Goal: Communication & Community: Answer question/provide support

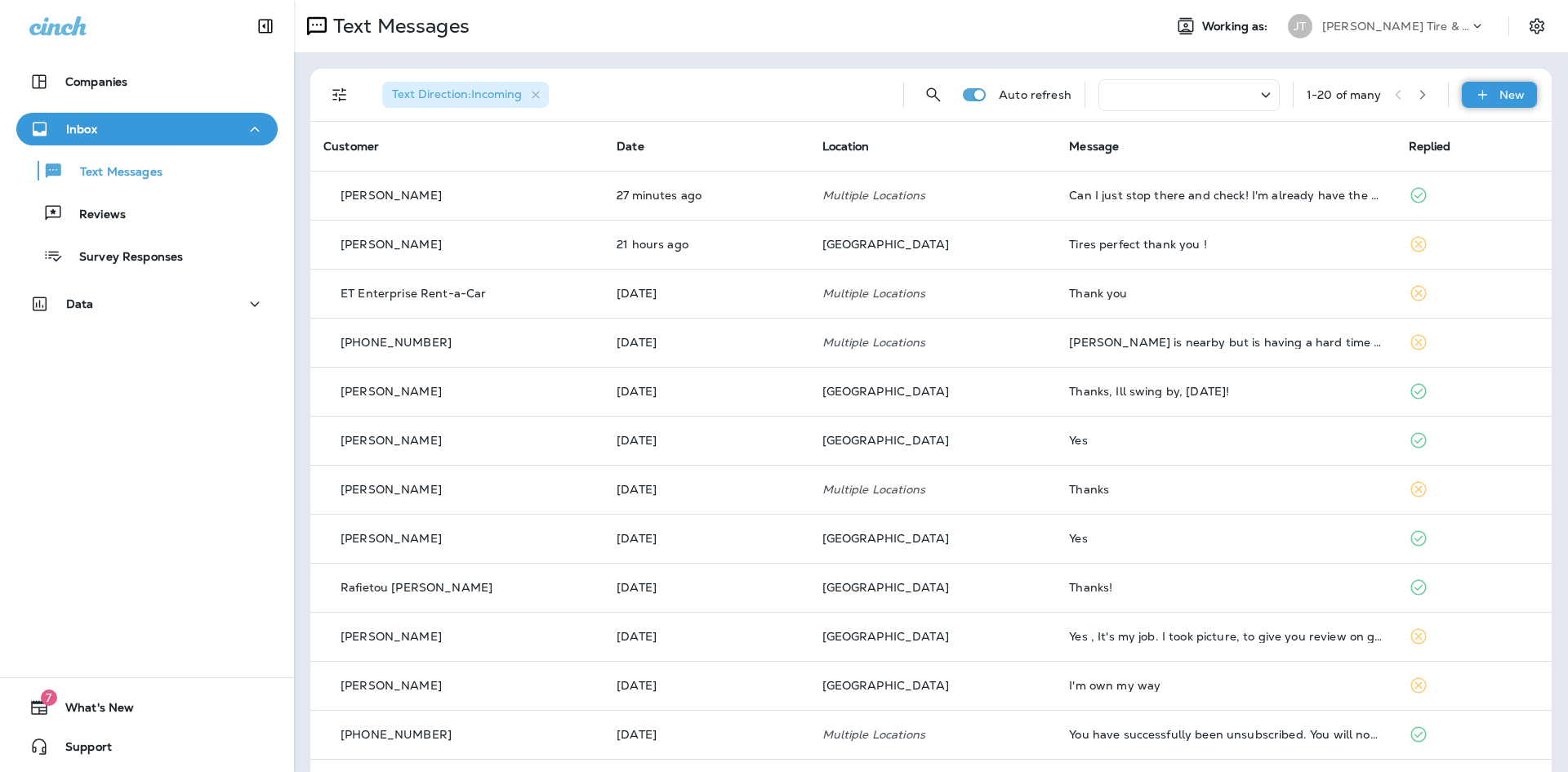
click at [1517, 97] on div "New" at bounding box center [1499, 95] width 75 height 26
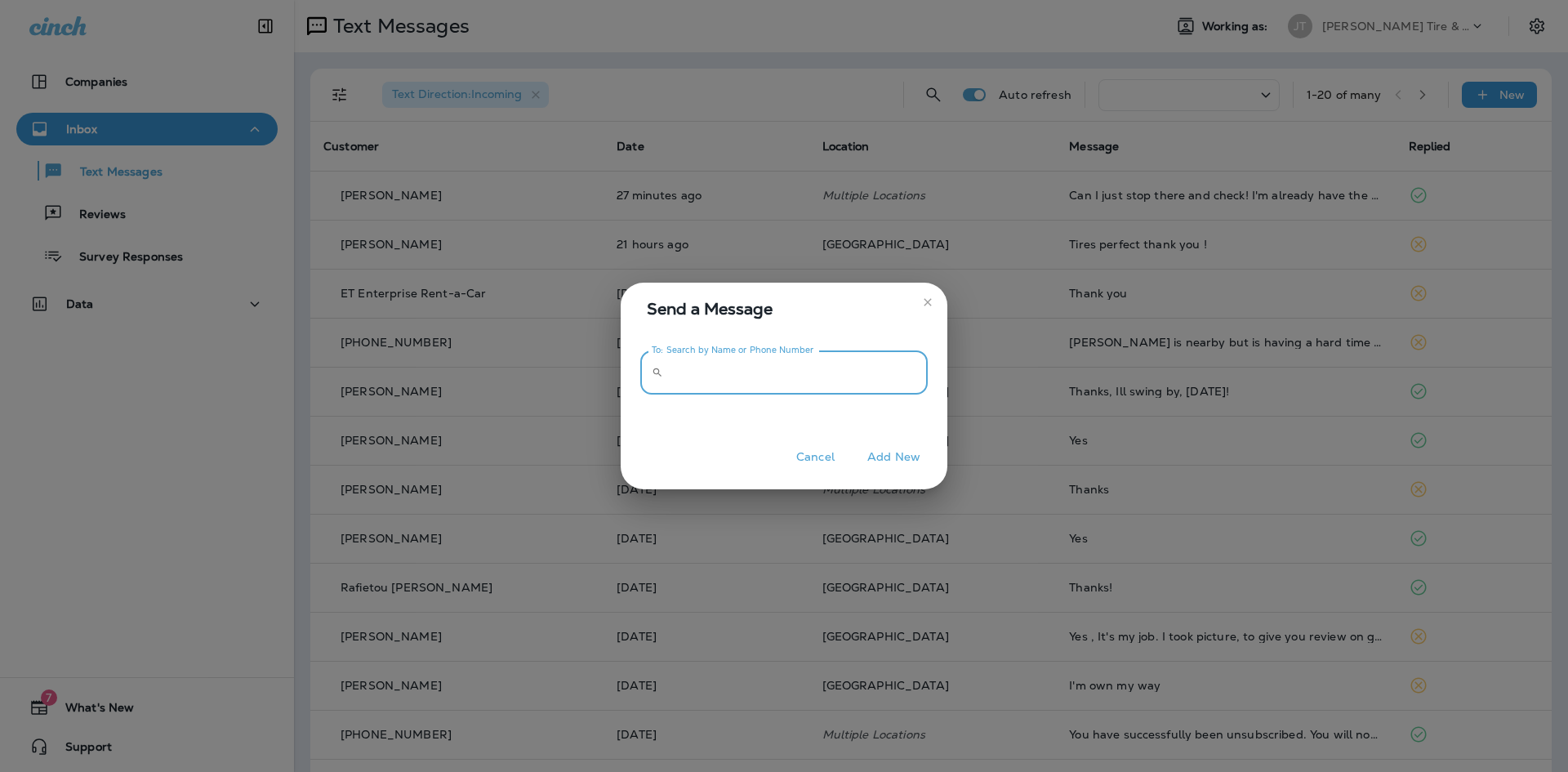
click at [790, 391] on input "To: Search by Name or Phone Number" at bounding box center [798, 372] width 258 height 43
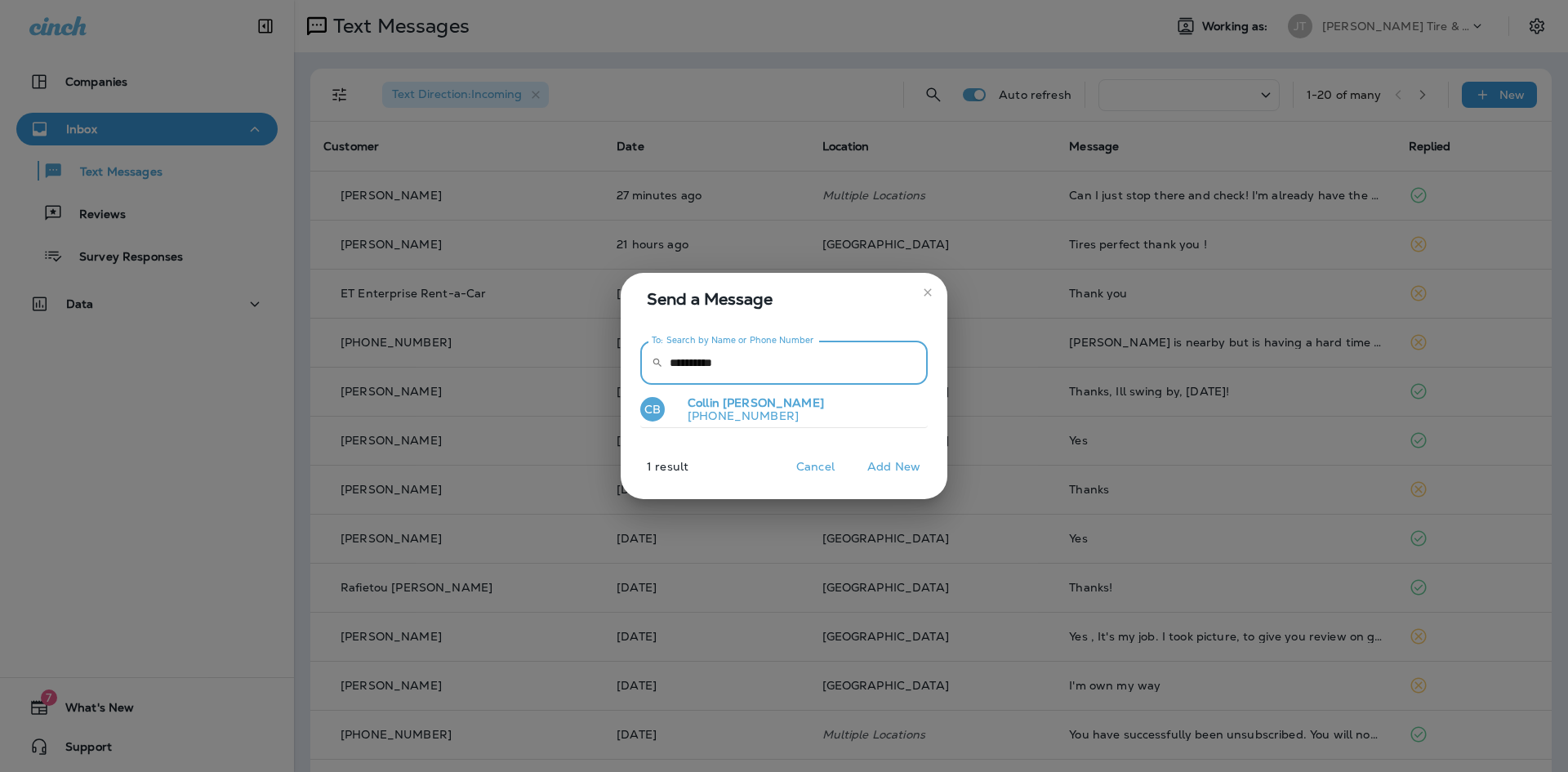
type input "**********"
click at [723, 404] on span "[PERSON_NAME]" at bounding box center [773, 403] width 102 height 15
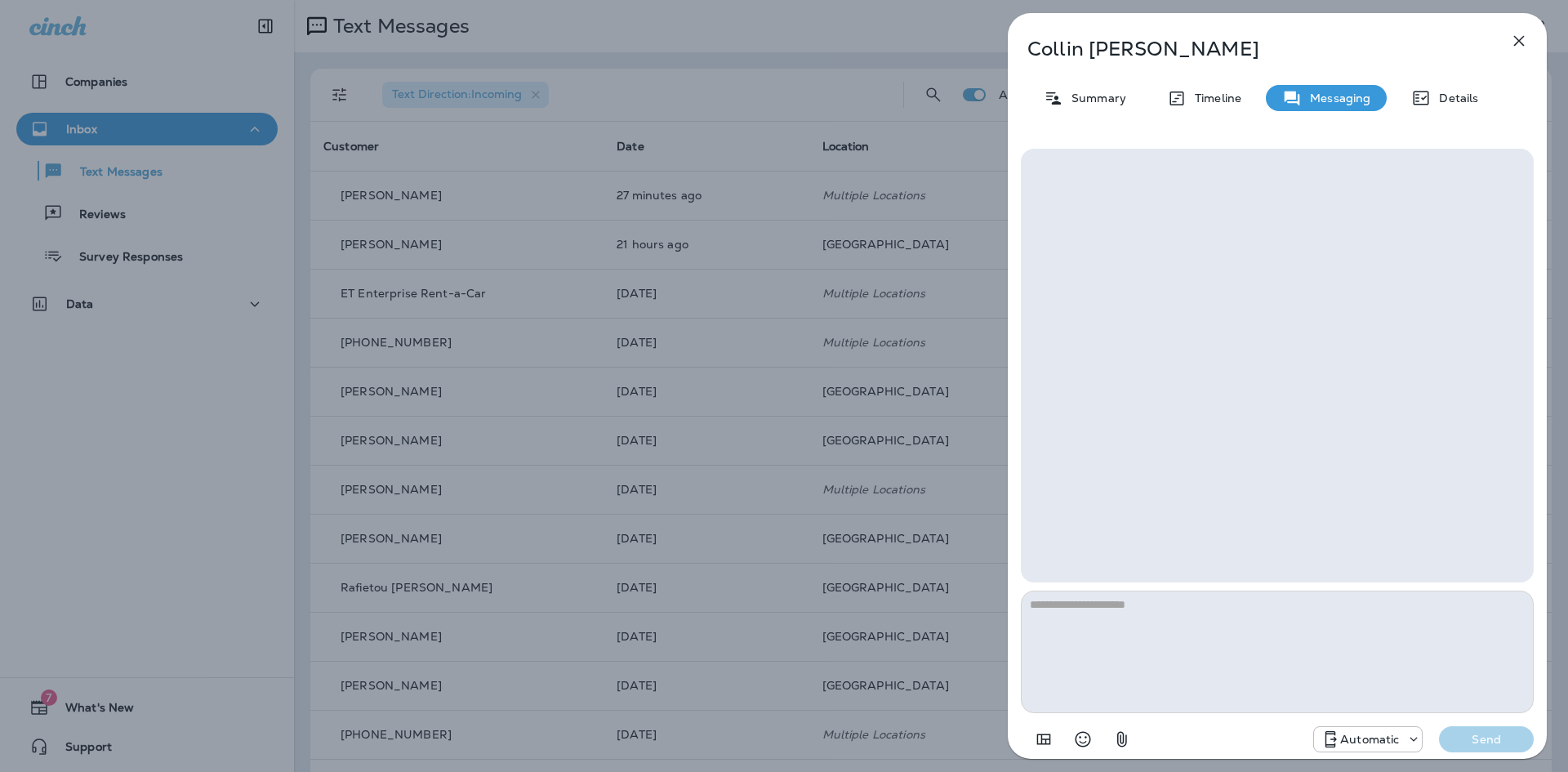
click at [1125, 632] on textarea at bounding box center [1277, 651] width 513 height 122
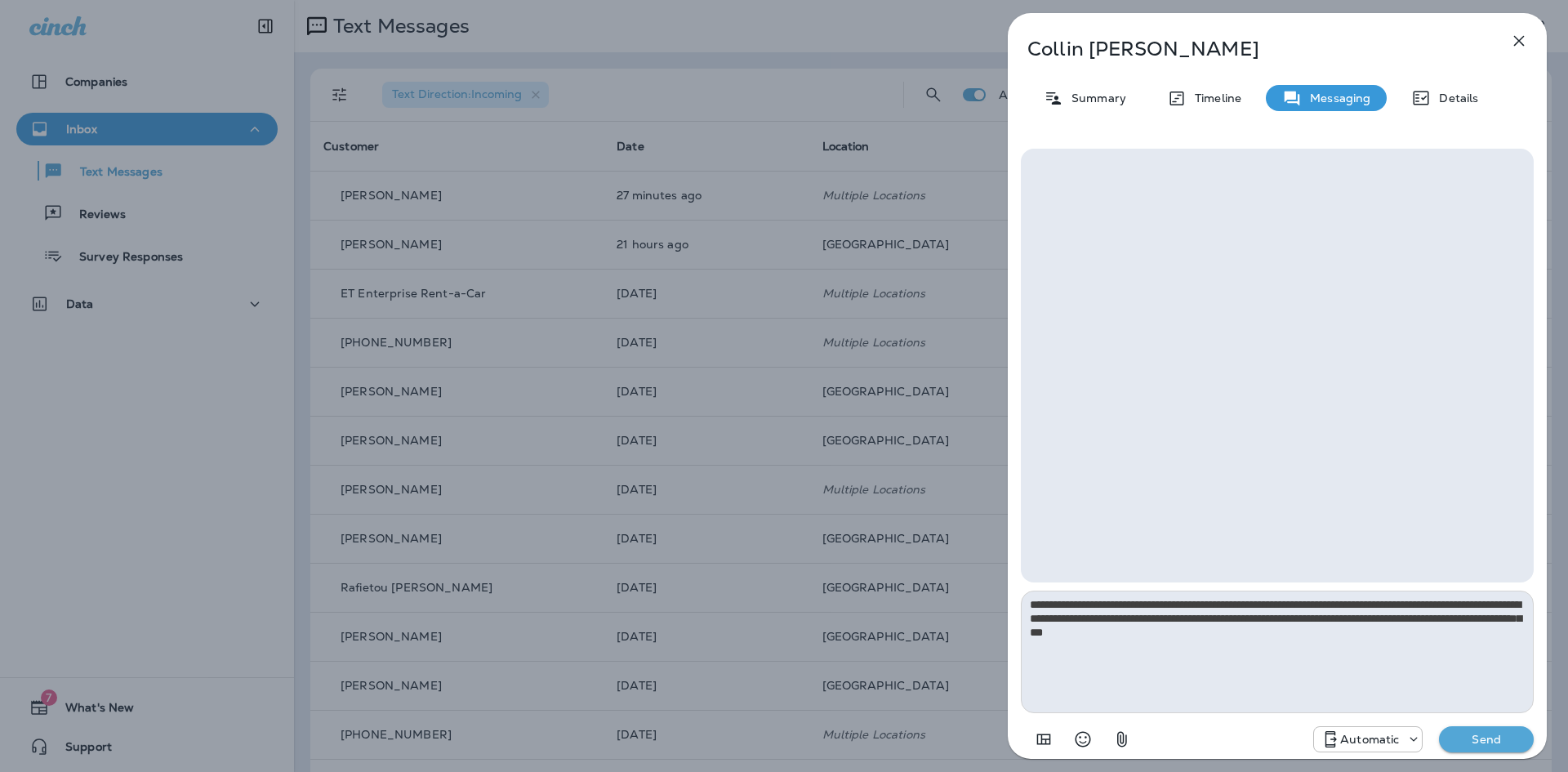
type textarea "**********"
click at [1465, 724] on div "Automatic Send" at bounding box center [1277, 734] width 513 height 42
click at [1475, 736] on p "Send" at bounding box center [1486, 739] width 69 height 15
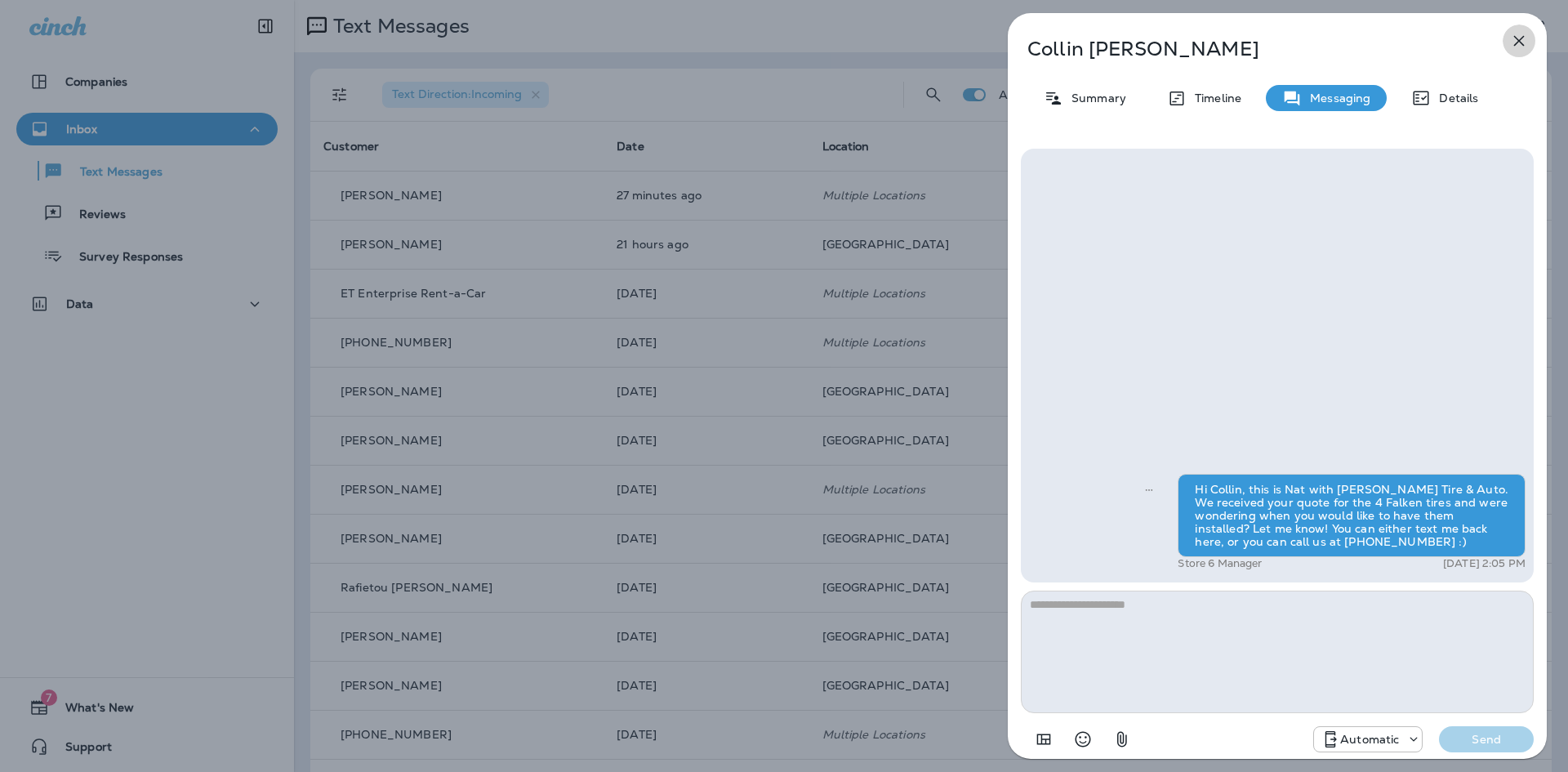
click at [1518, 41] on icon "button" at bounding box center [1519, 41] width 11 height 11
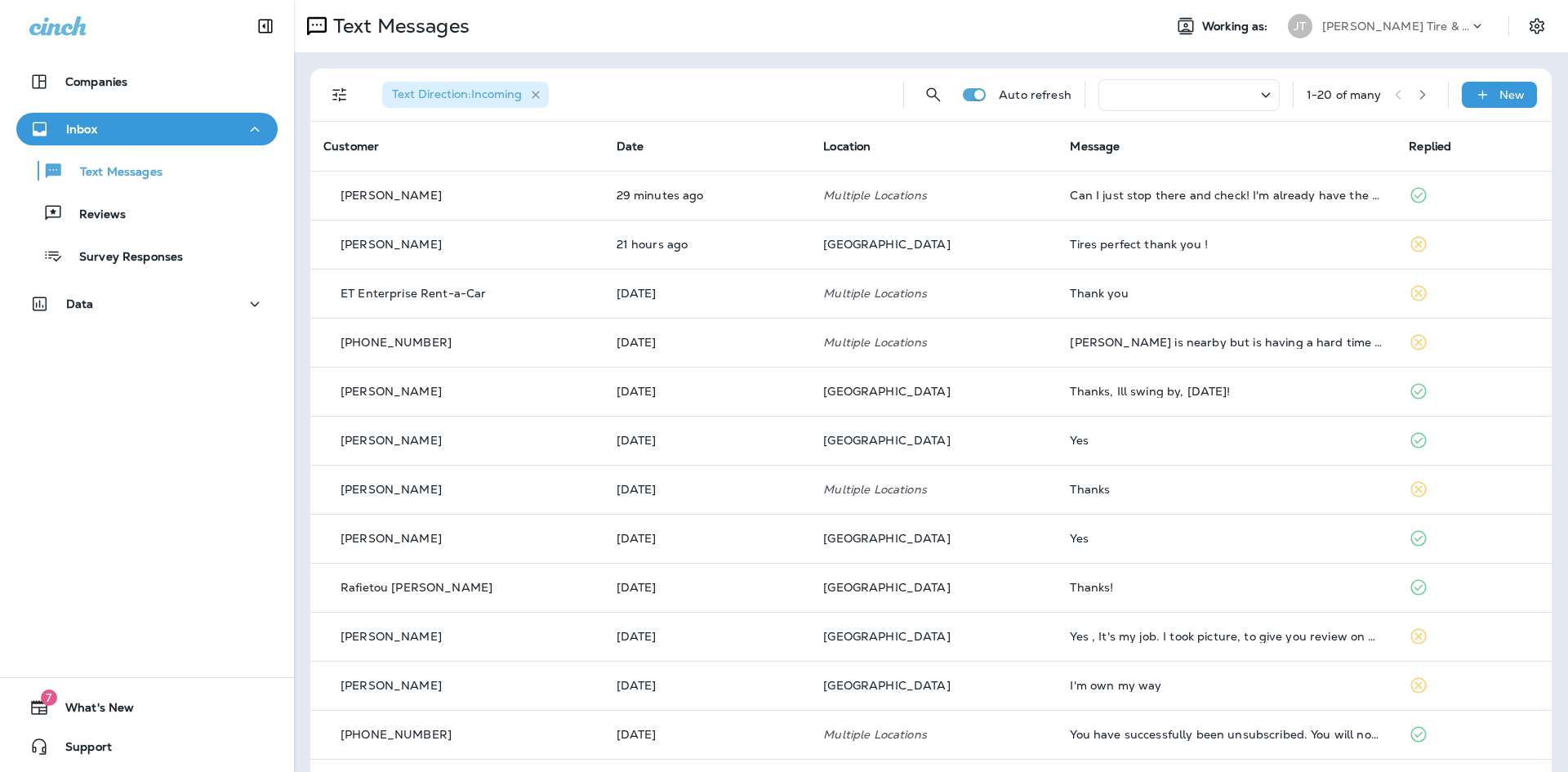
click at [536, 89] on icon "button" at bounding box center [536, 95] width 14 height 14
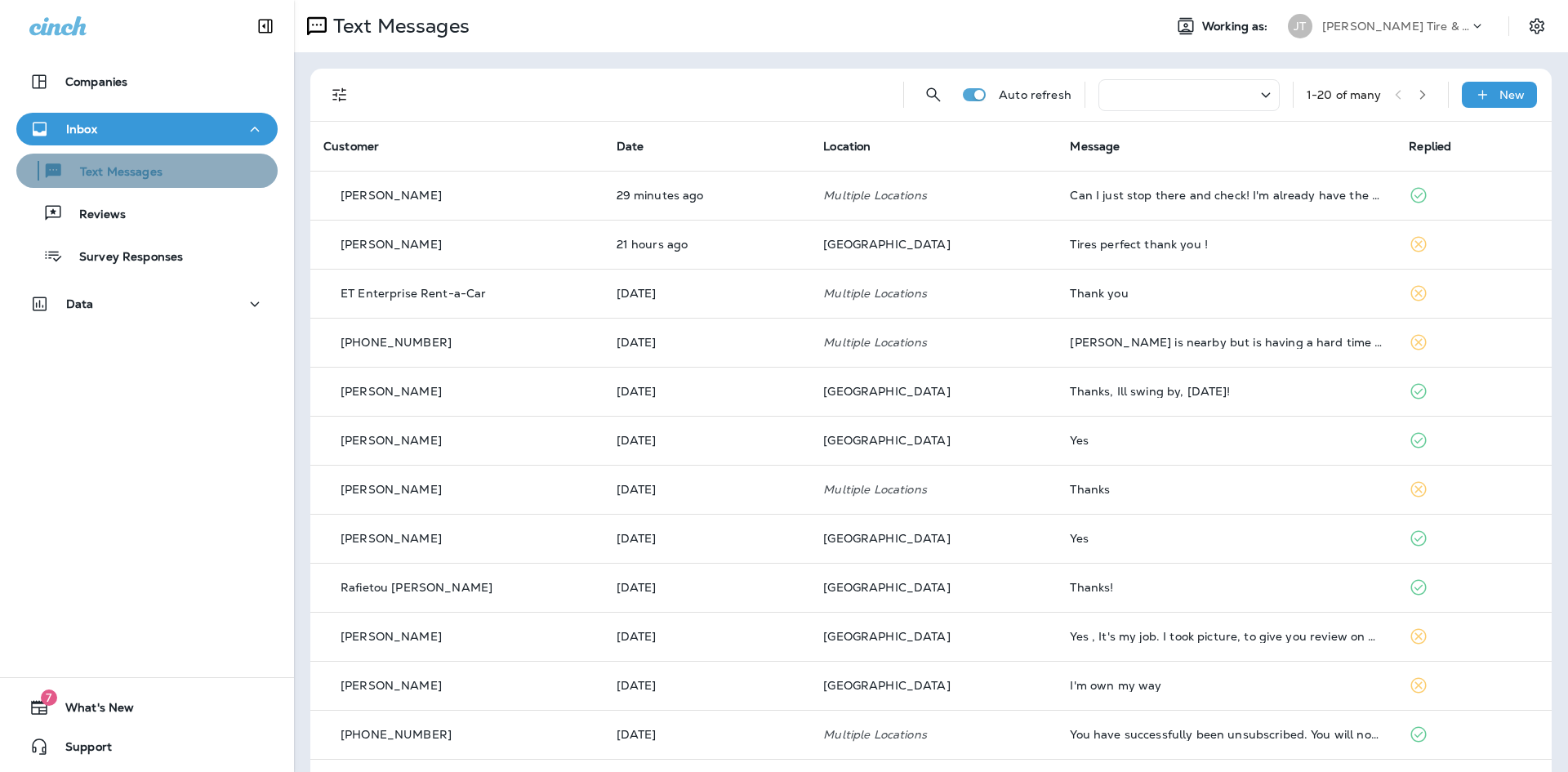
click at [159, 185] on button "Text Messages" at bounding box center [147, 171] width 262 height 35
click at [1256, 90] on icon at bounding box center [1266, 95] width 20 height 21
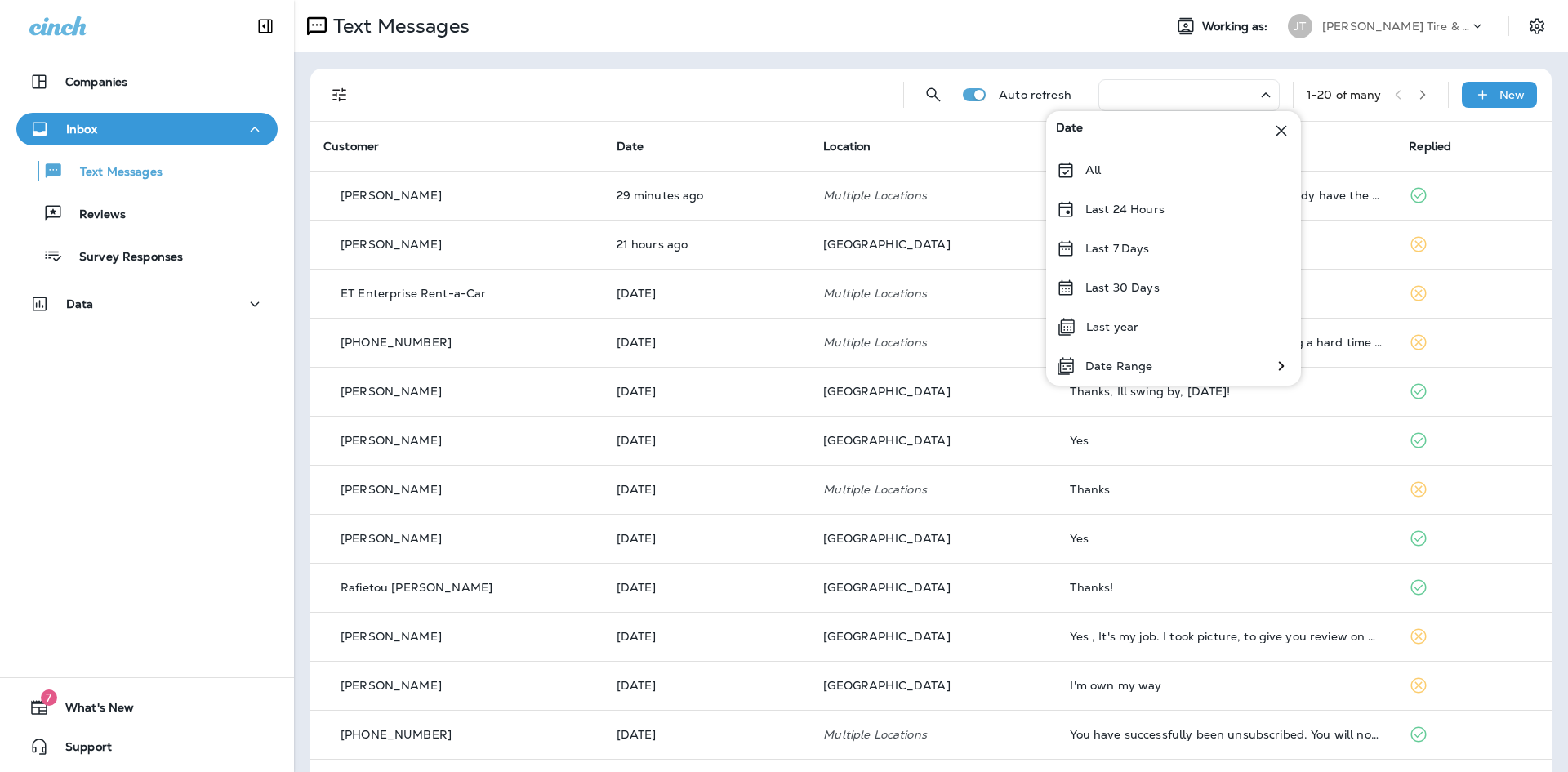
click at [1256, 90] on icon at bounding box center [1266, 95] width 20 height 21
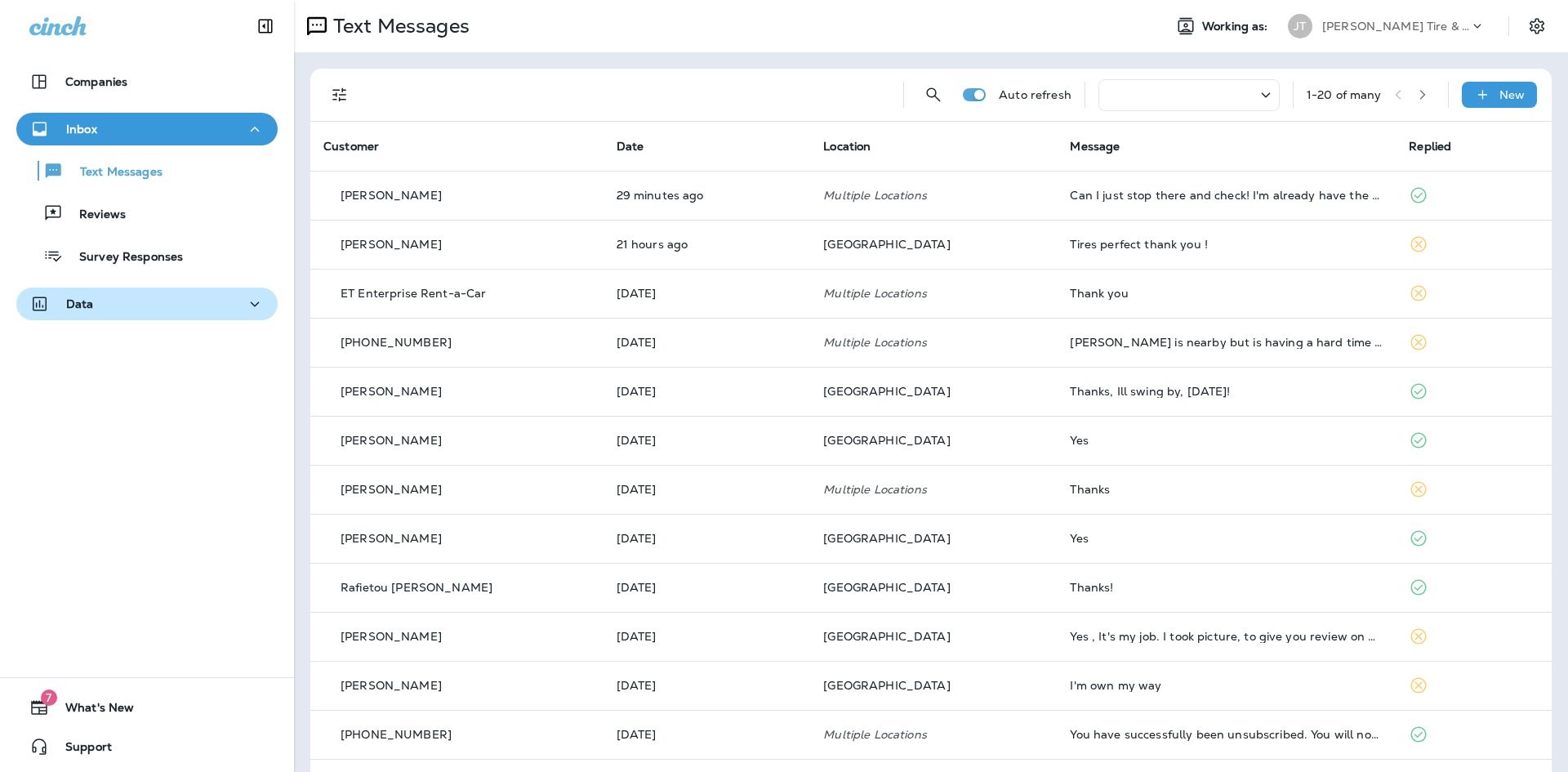
click at [207, 301] on div "Data" at bounding box center [147, 304] width 235 height 21
click at [206, 309] on div "Data" at bounding box center [147, 304] width 235 height 21
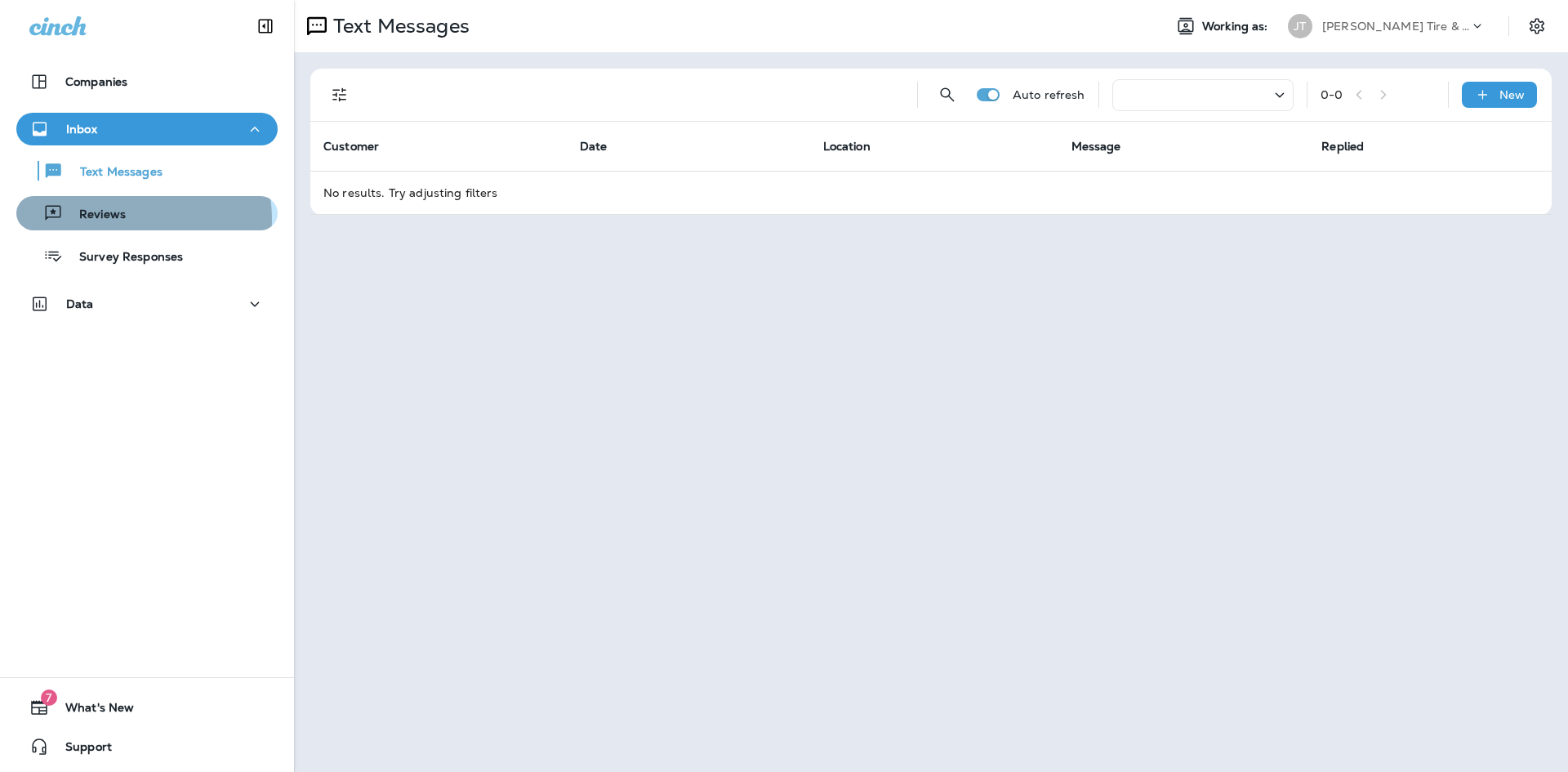
click at [123, 220] on p "Reviews" at bounding box center [94, 215] width 63 height 16
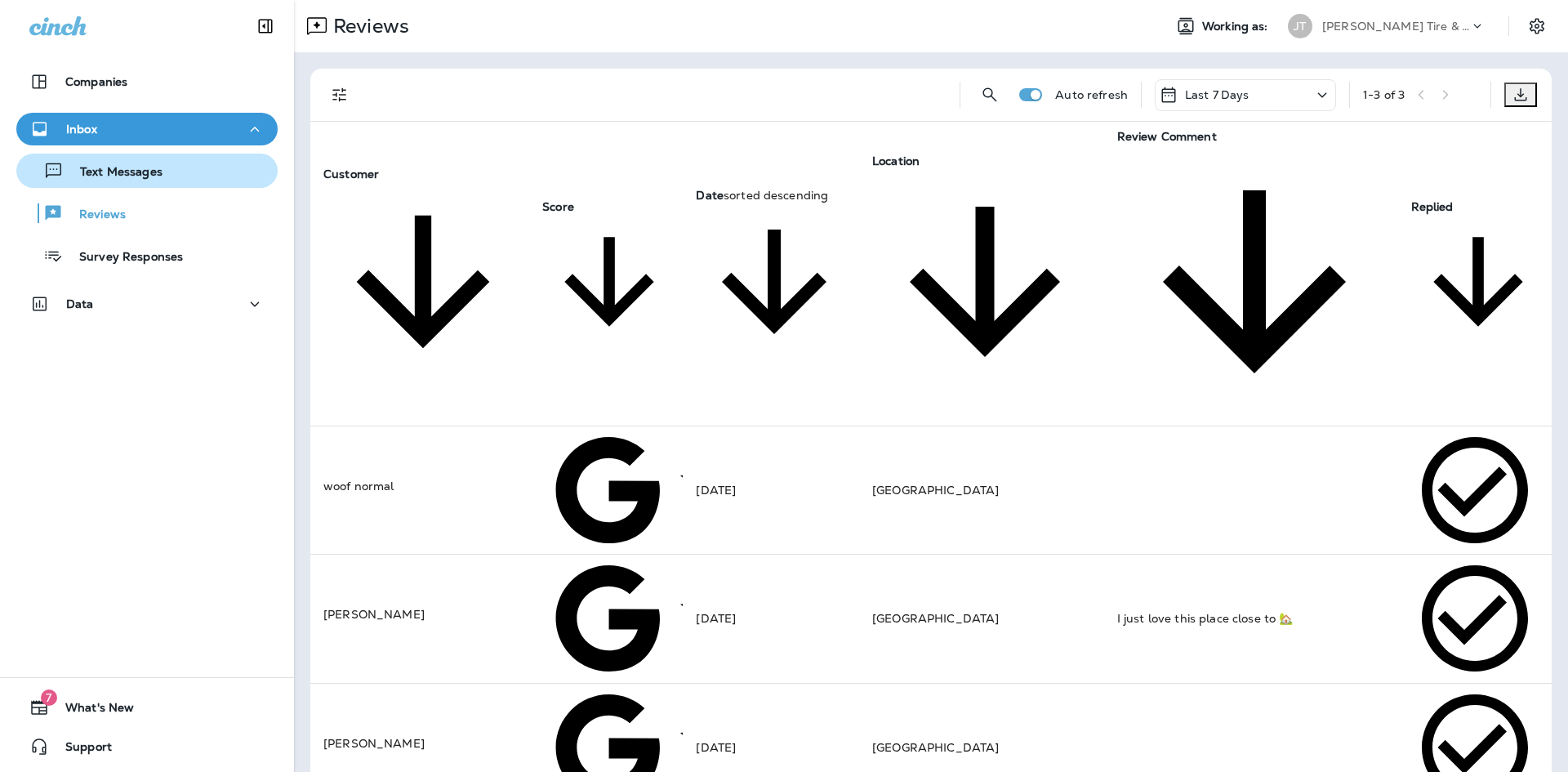
click at [146, 175] on p "Text Messages" at bounding box center [113, 173] width 99 height 16
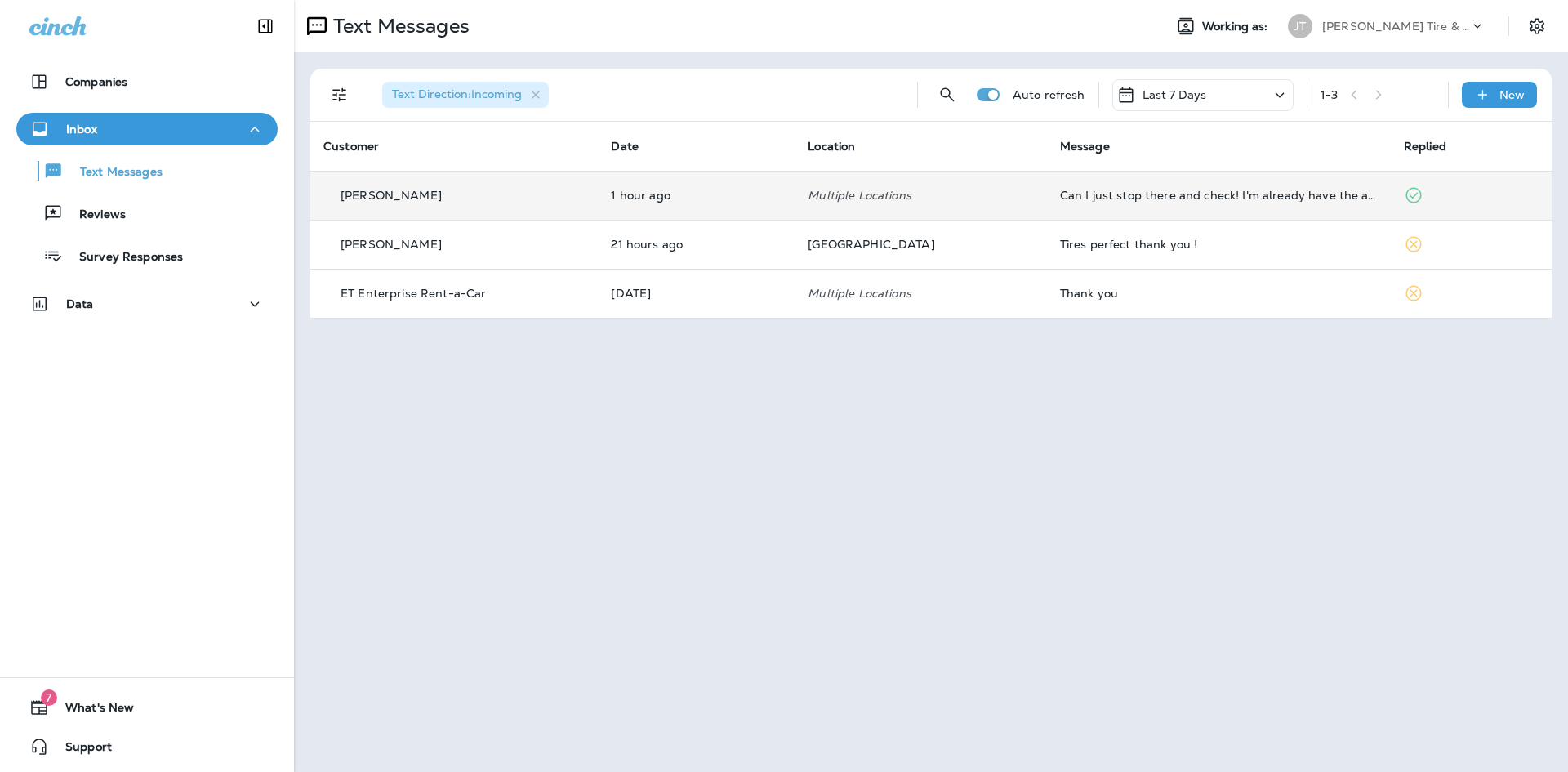
click at [1161, 201] on td "Can I just stop there and check! I'm already have the appointment right!?" at bounding box center [1219, 195] width 343 height 49
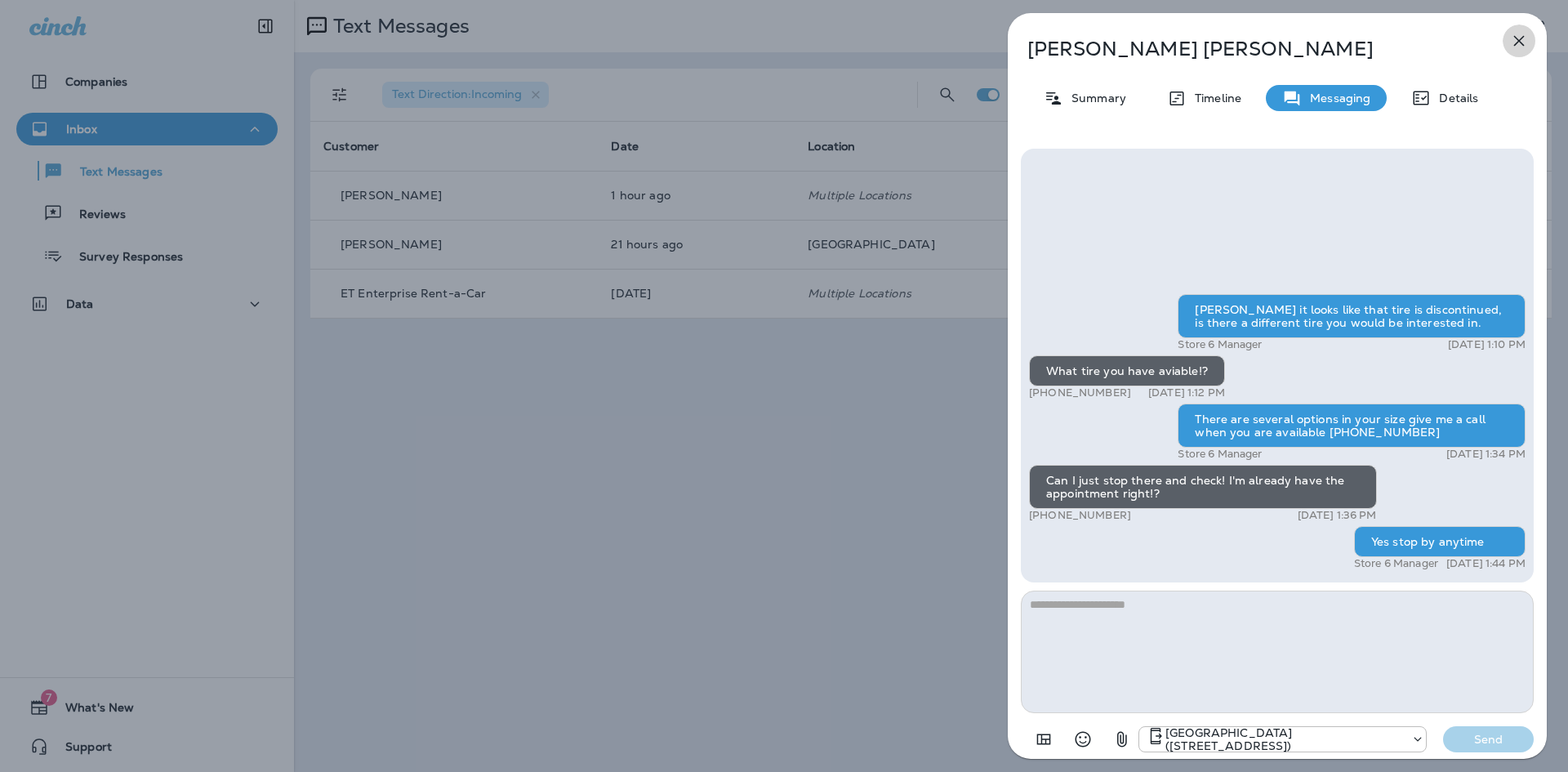
click at [1513, 39] on icon "button" at bounding box center [1519, 41] width 20 height 20
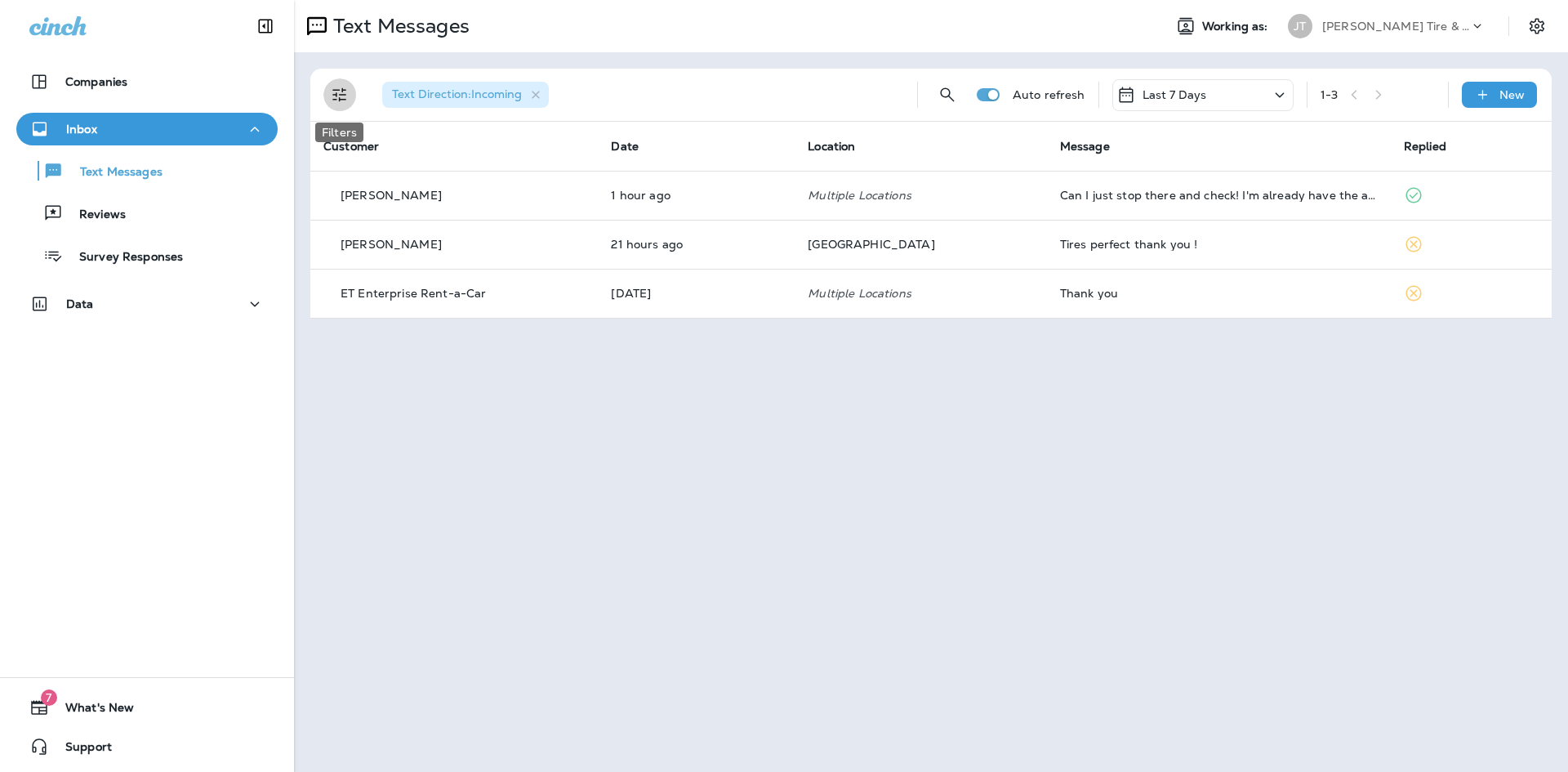
click at [333, 97] on icon "Filters" at bounding box center [340, 95] width 20 height 20
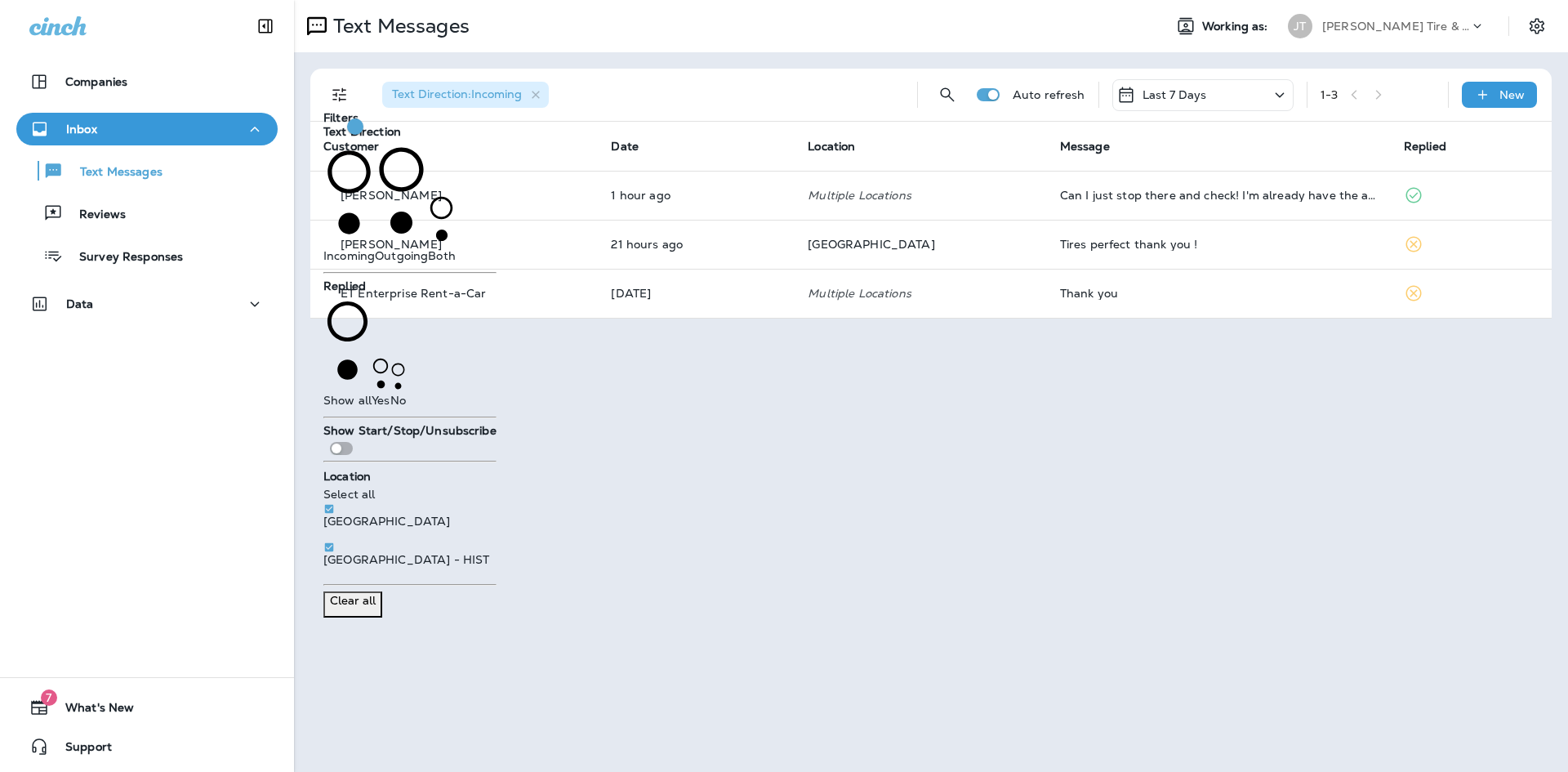
click at [375, 249] on span "Outgoing" at bounding box center [401, 256] width 53 height 15
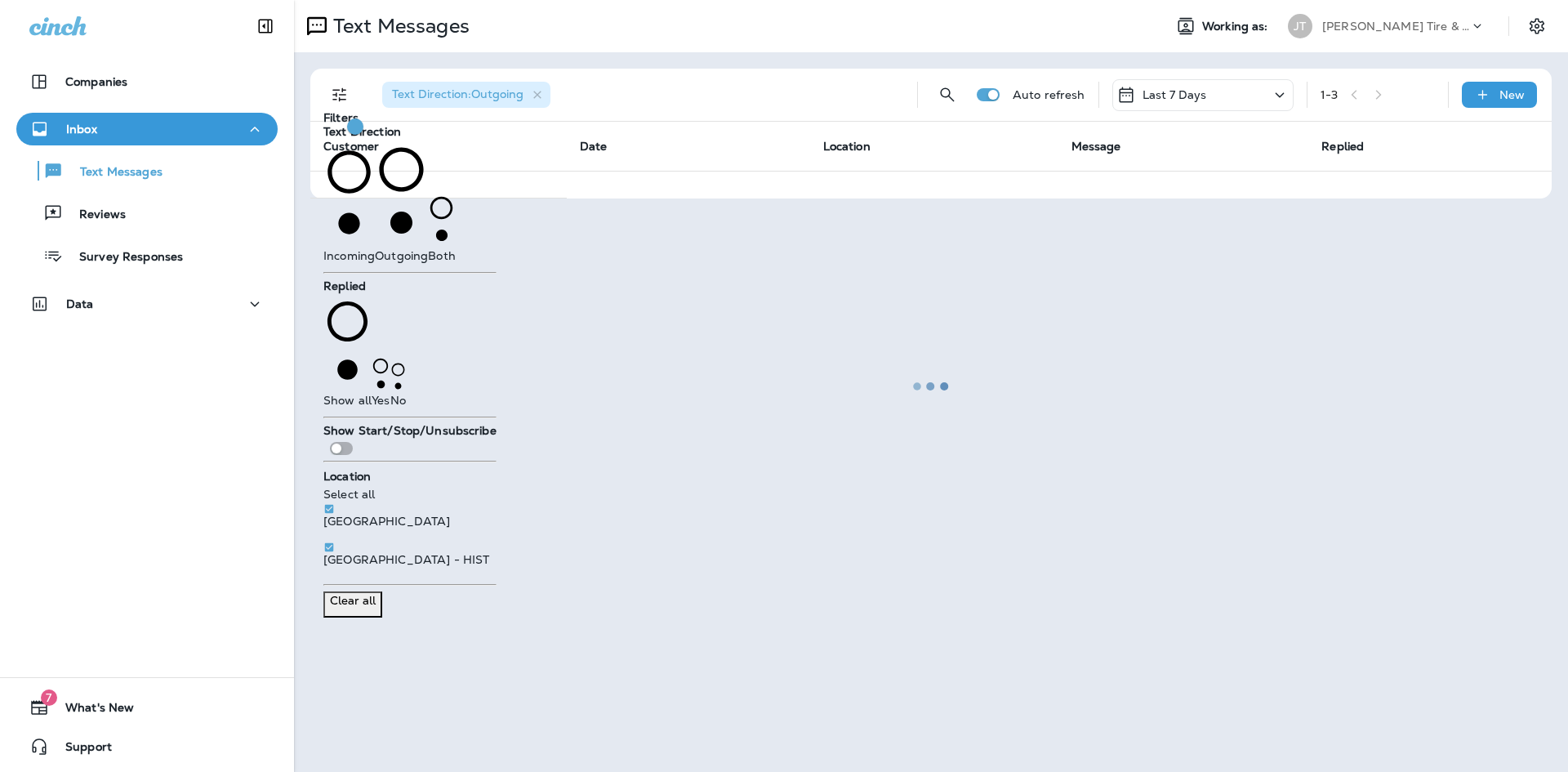
click at [690, 277] on div at bounding box center [931, 386] width 1271 height 769
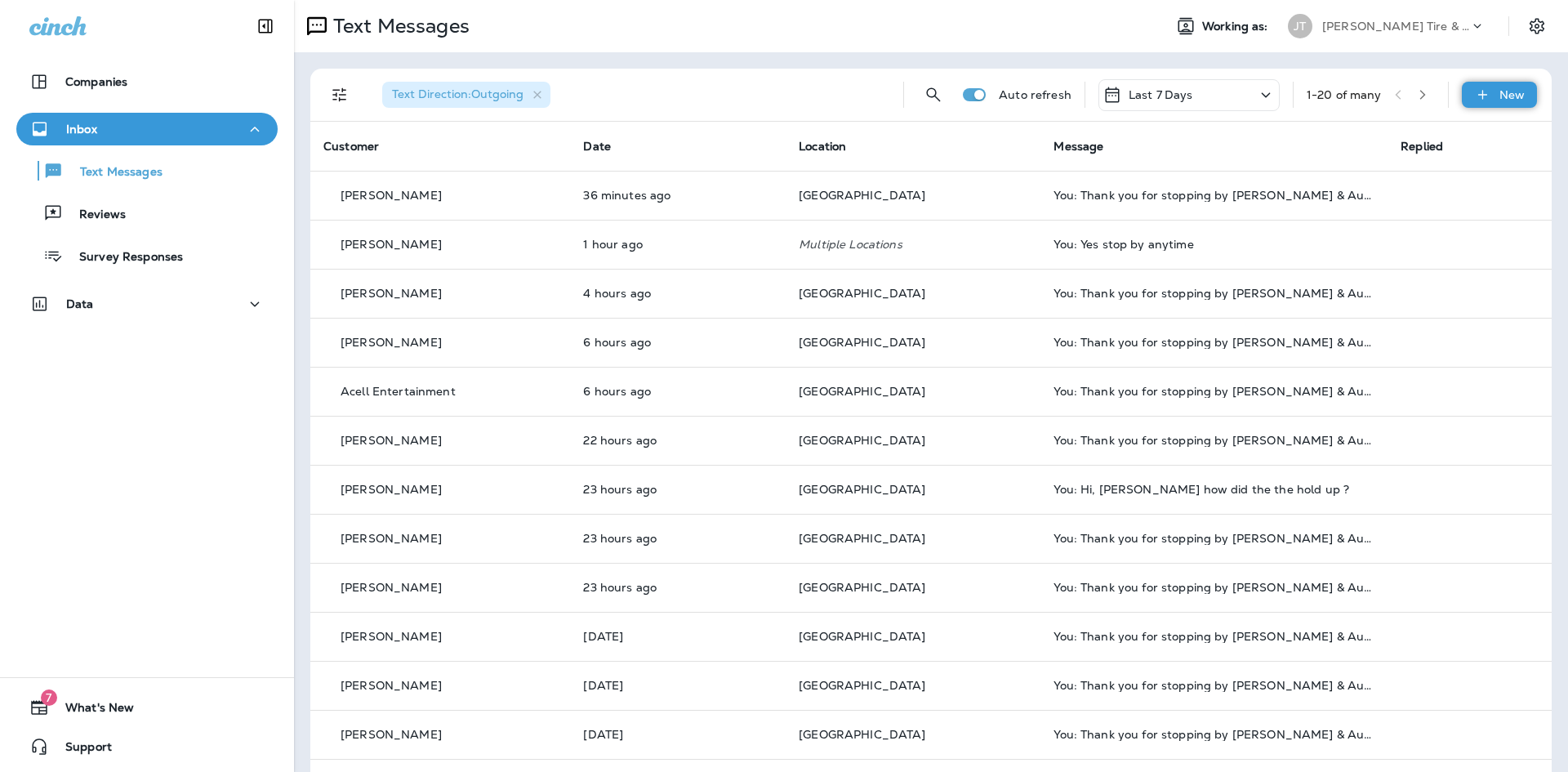
click at [1508, 99] on p "New" at bounding box center [1512, 95] width 26 height 13
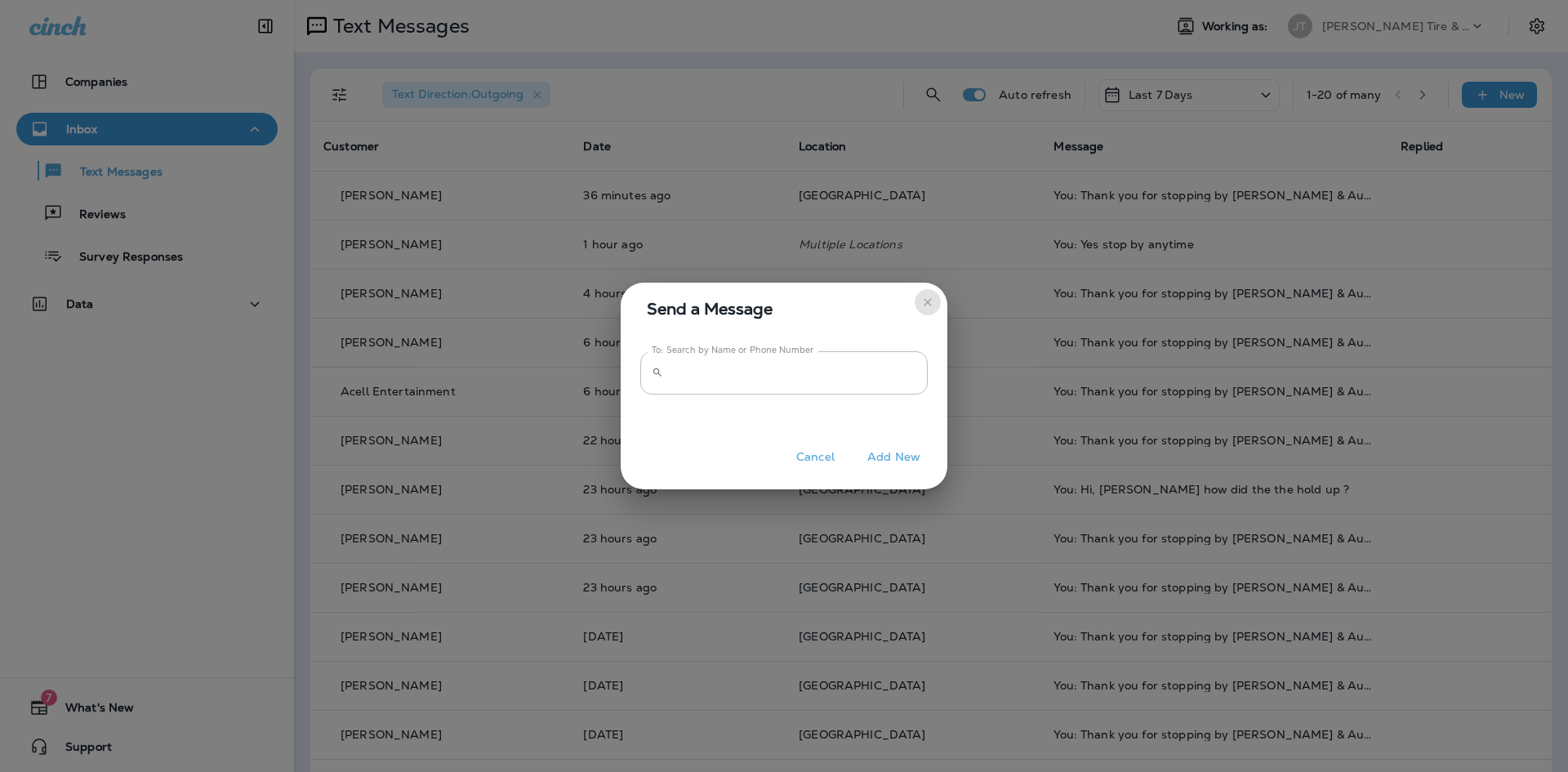
click at [923, 300] on icon "close" at bounding box center [928, 302] width 13 height 13
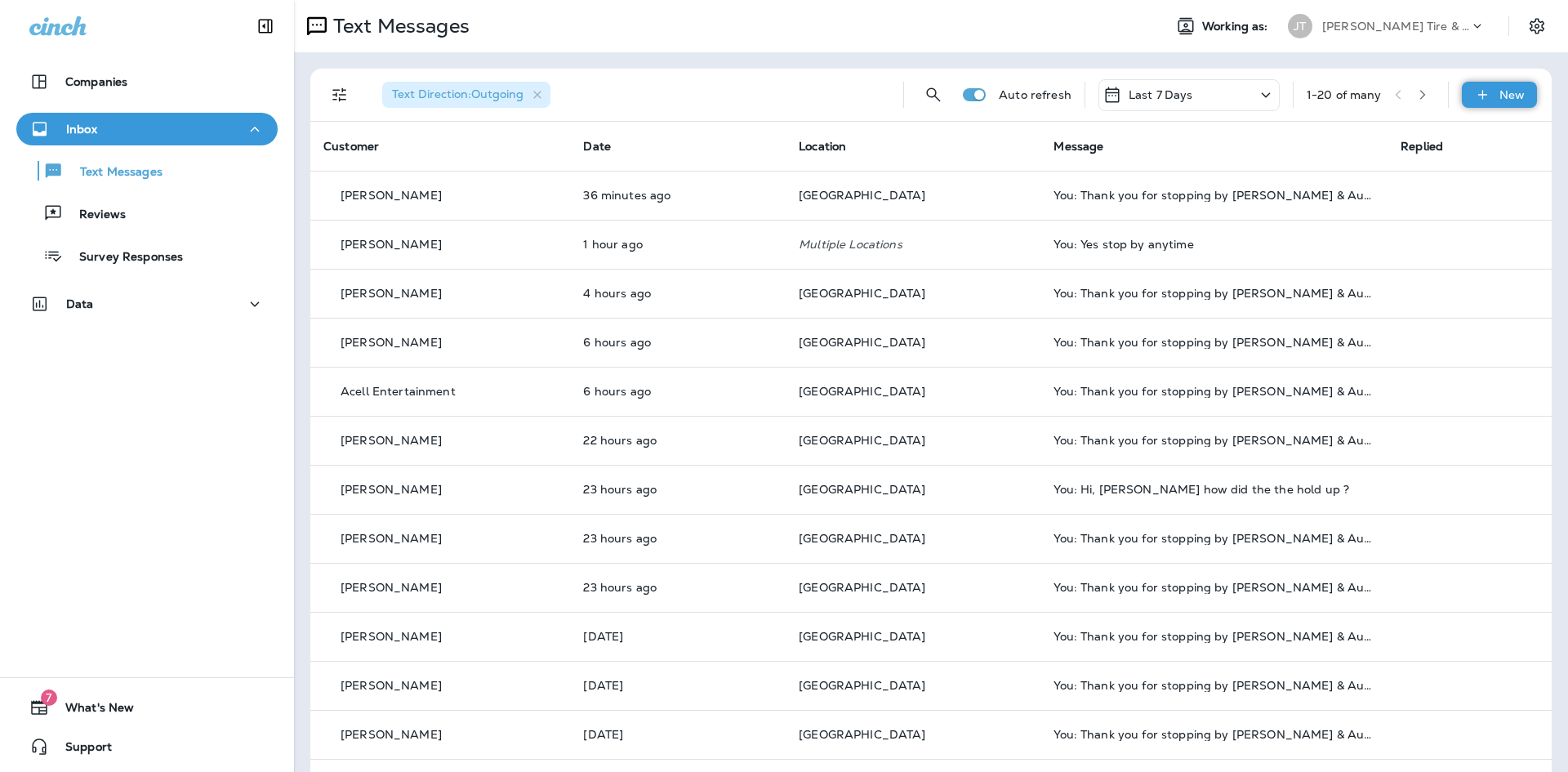
click at [1477, 94] on icon at bounding box center [1482, 95] width 17 height 17
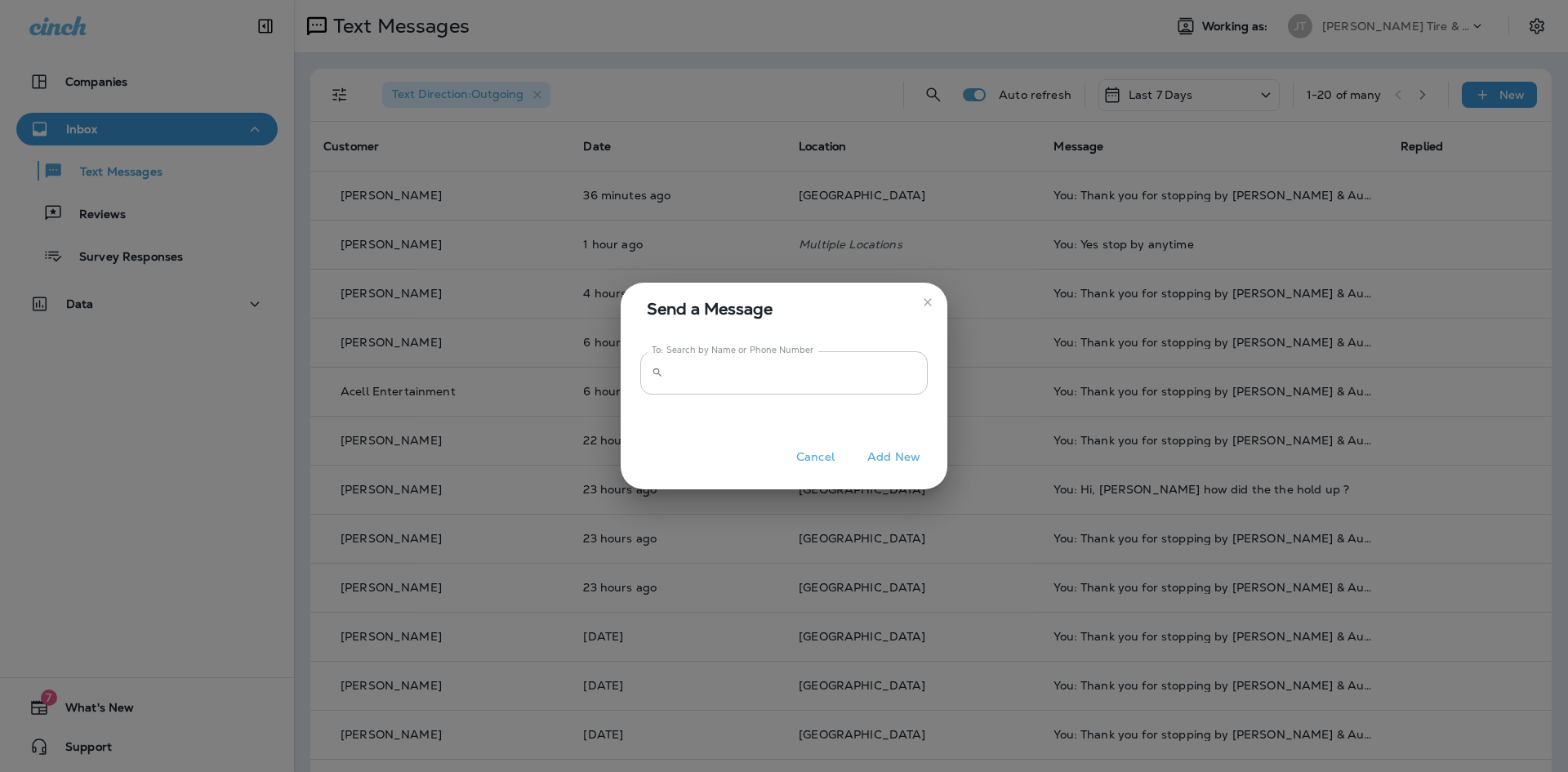
click at [751, 368] on input "To: Search by Name or Phone Number" at bounding box center [798, 372] width 258 height 43
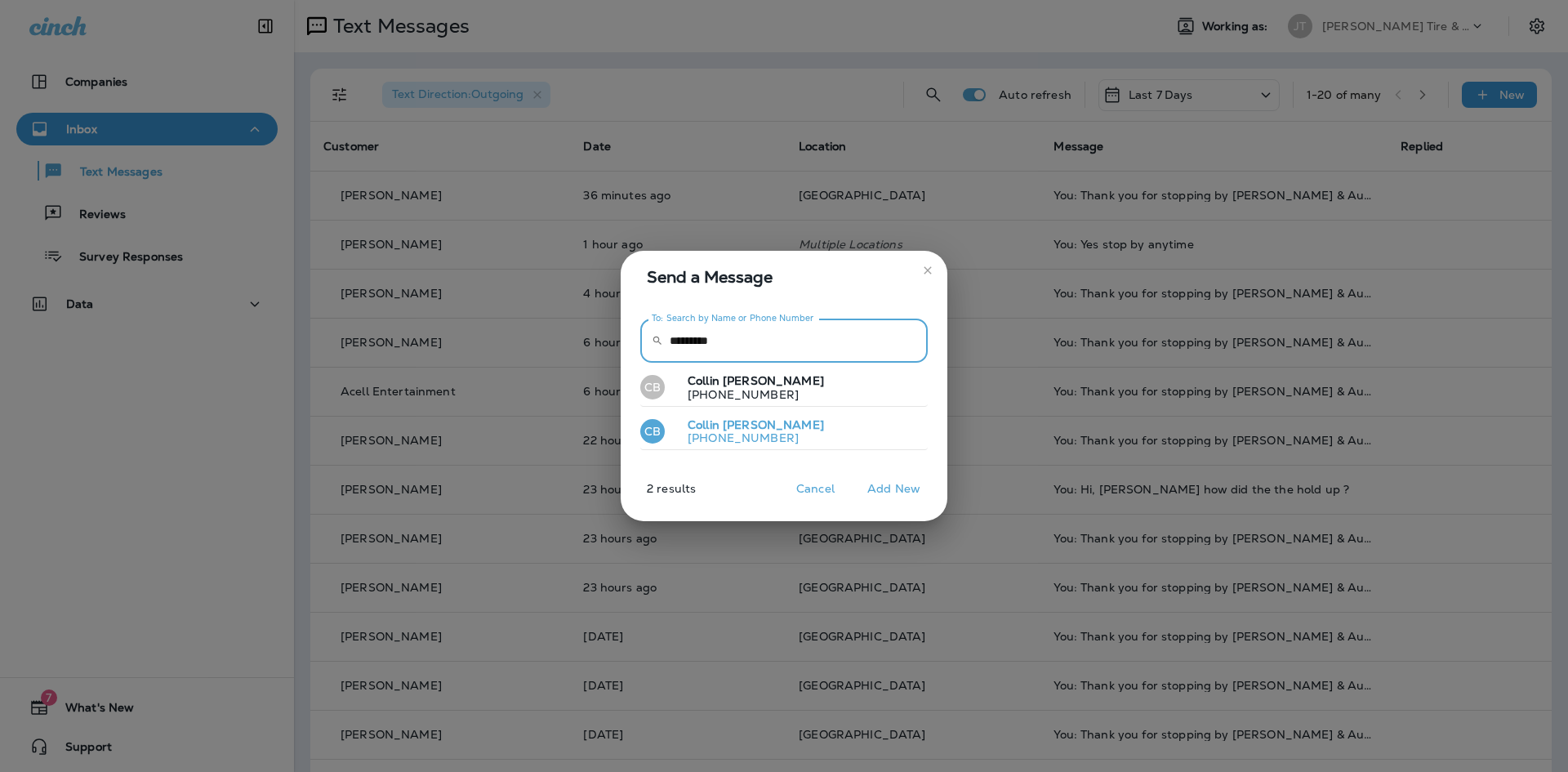
type input "*********"
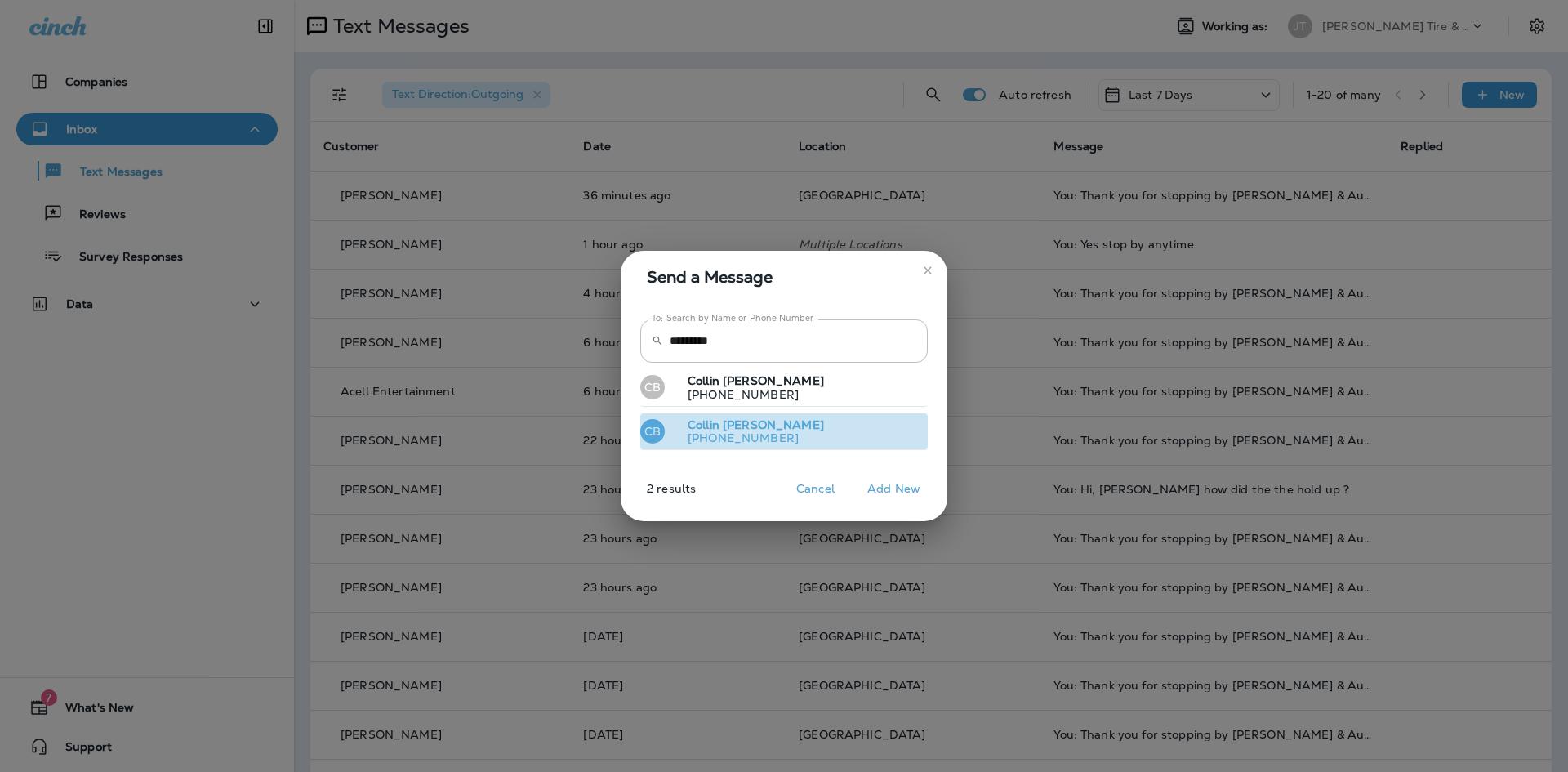
click at [763, 431] on p "[PHONE_NUMBER]" at bounding box center [749, 438] width 149 height 13
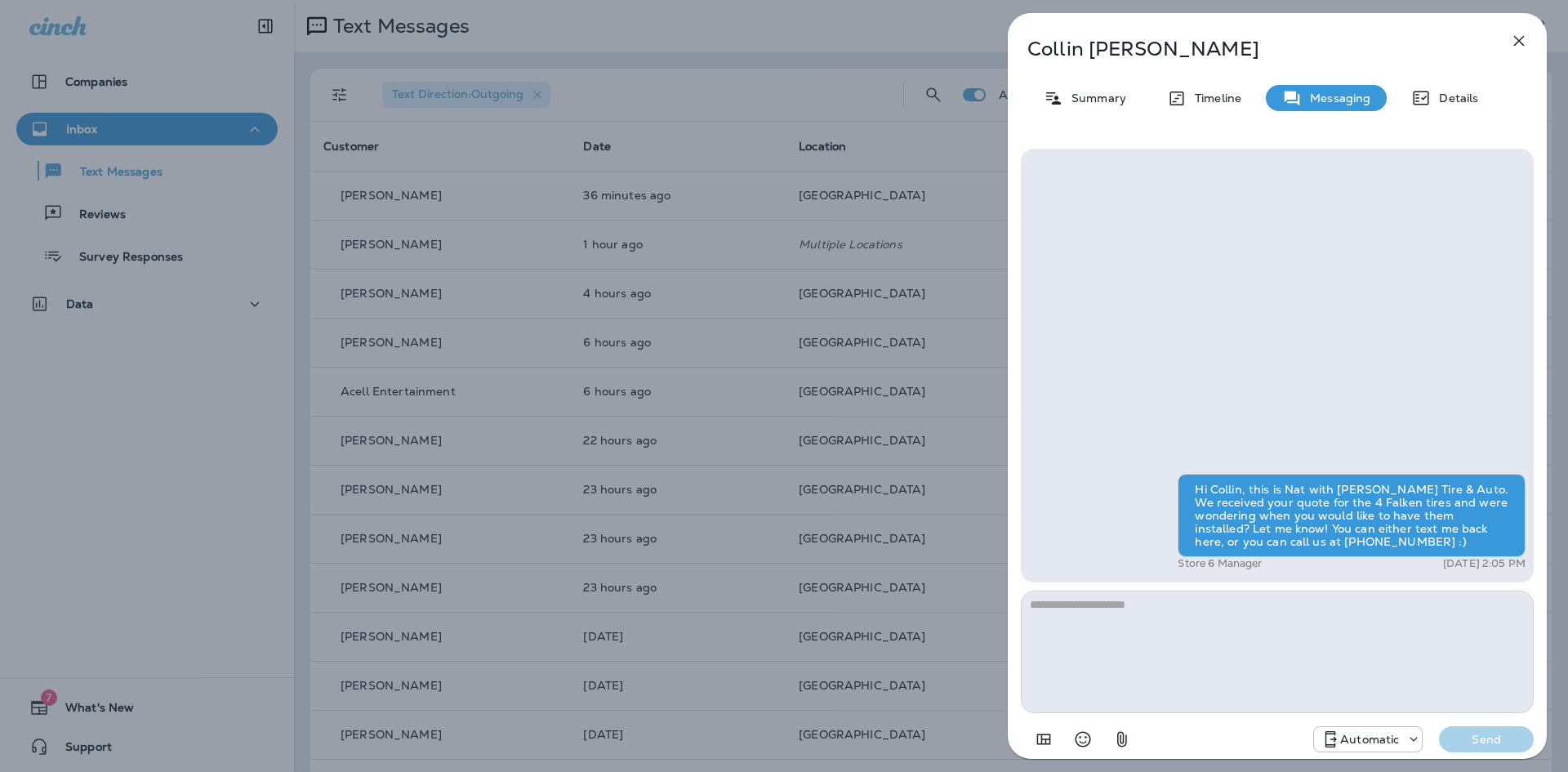
click at [1218, 100] on p "Timeline" at bounding box center [1214, 98] width 54 height 13
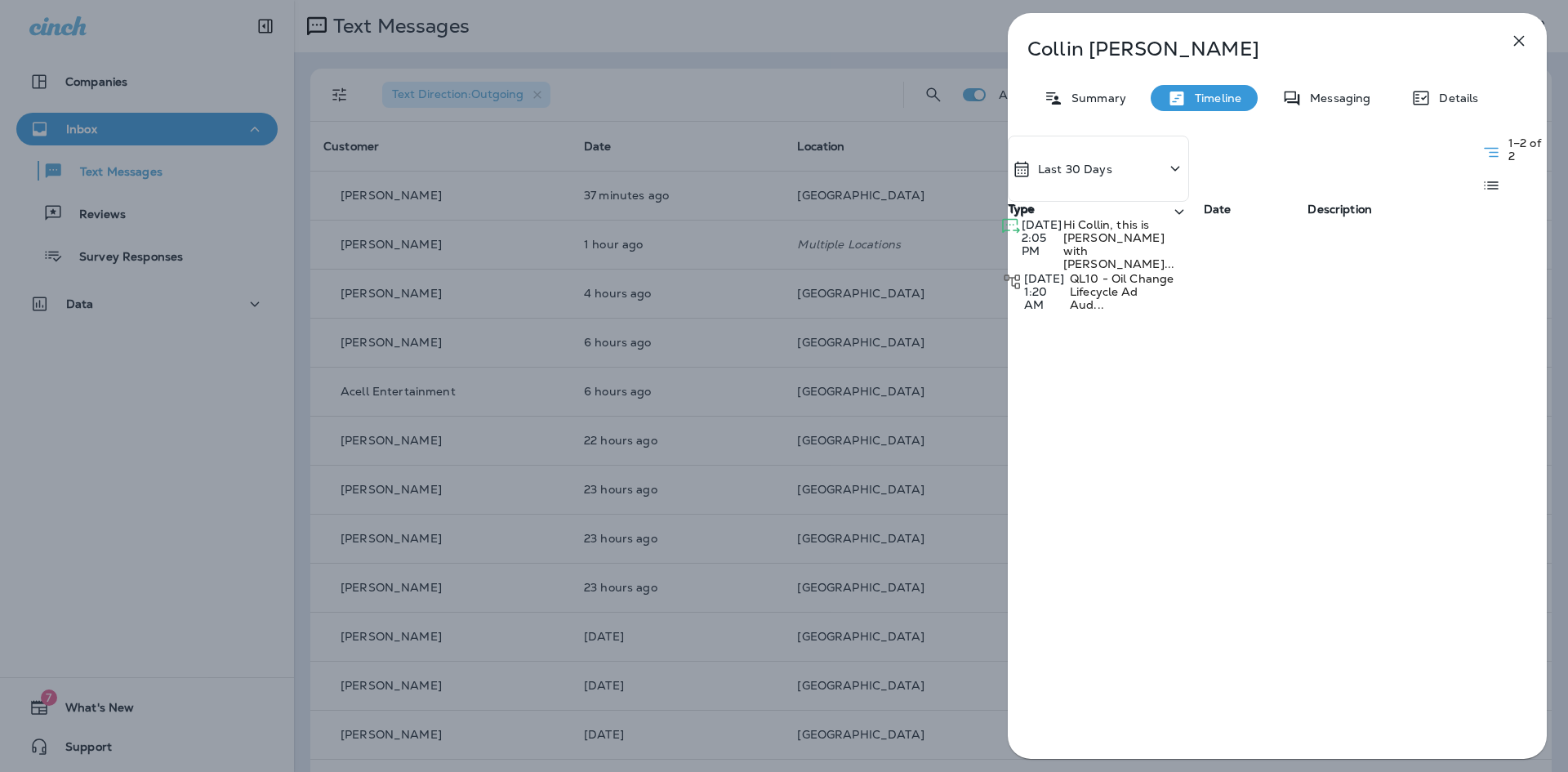
click at [1098, 102] on p "Summary" at bounding box center [1095, 98] width 63 height 13
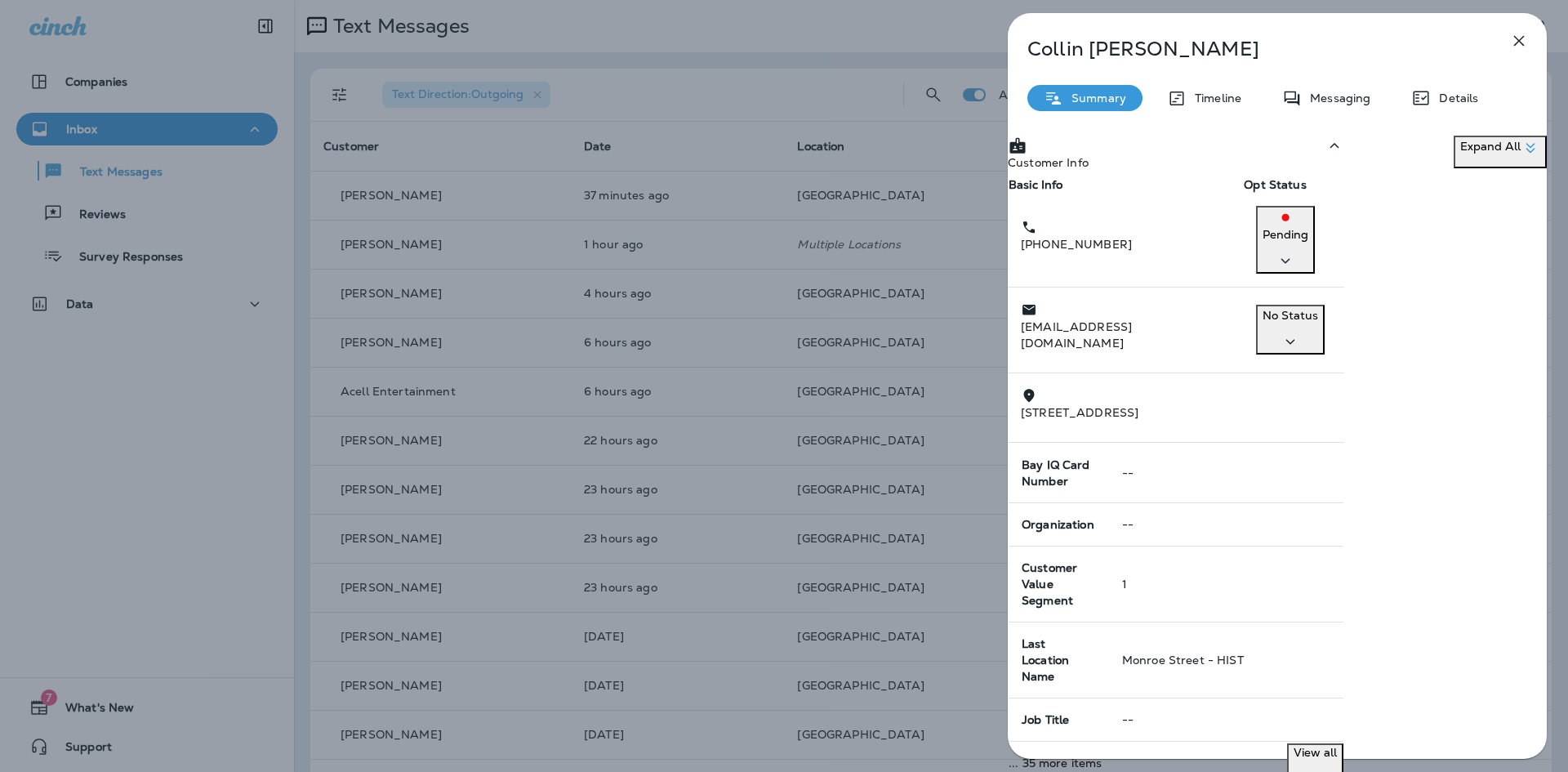
click at [1233, 92] on p "Timeline" at bounding box center [1214, 98] width 54 height 13
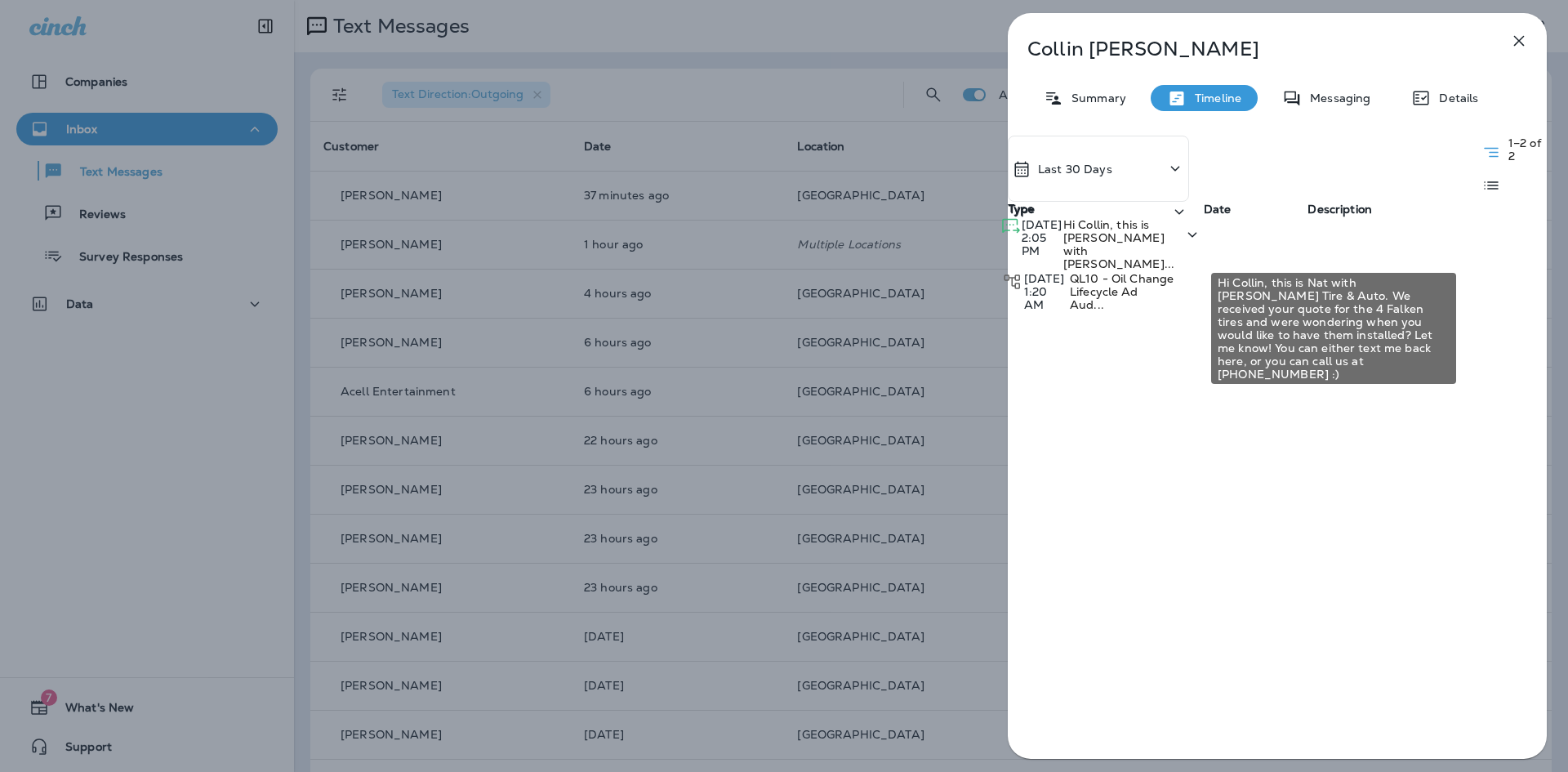
click at [1174, 256] on span "Hi Collin, this is [PERSON_NAME] with [PERSON_NAME]..." at bounding box center [1119, 244] width 111 height 54
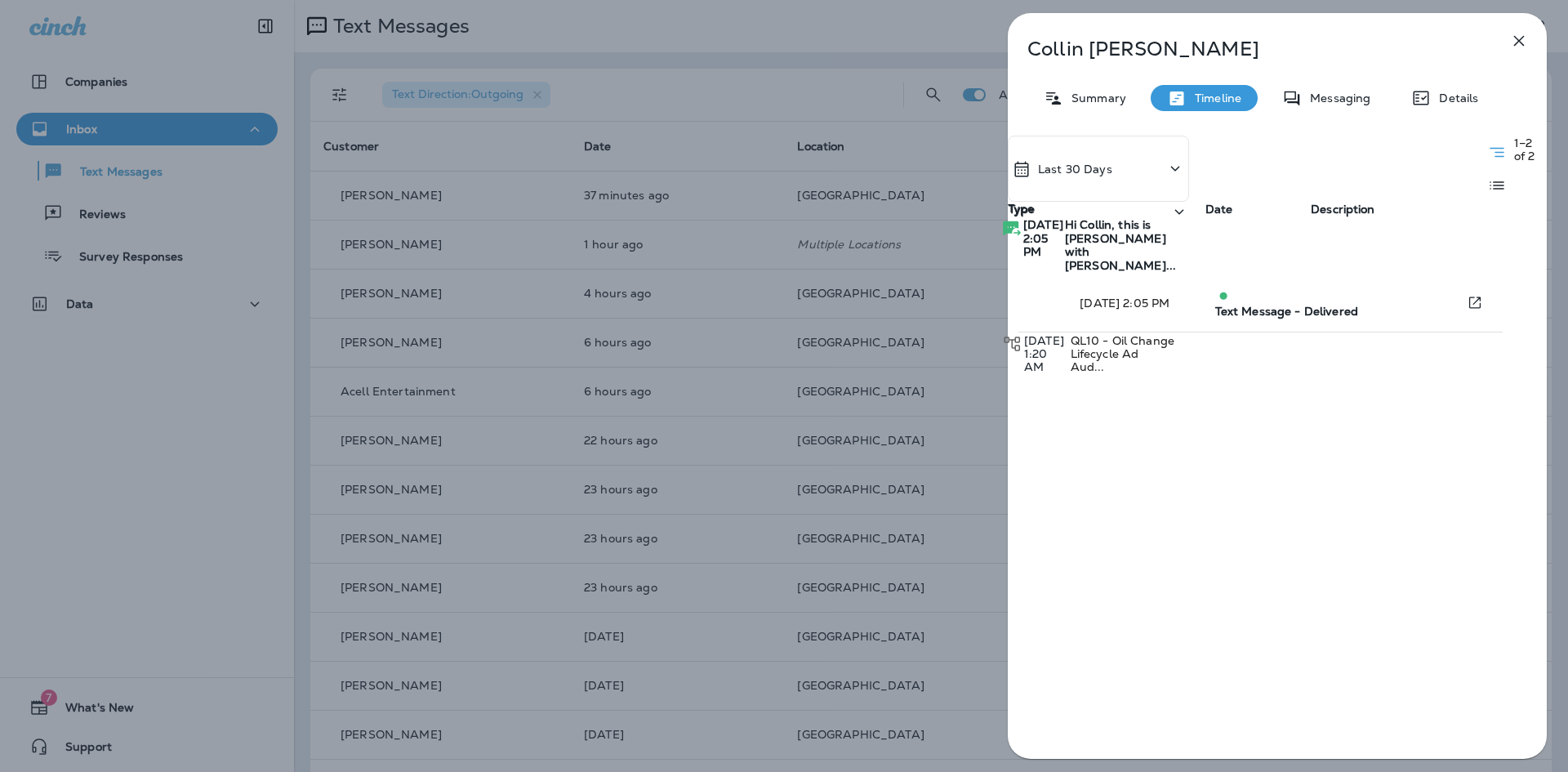
click at [1320, 108] on div "Messaging" at bounding box center [1326, 98] width 121 height 26
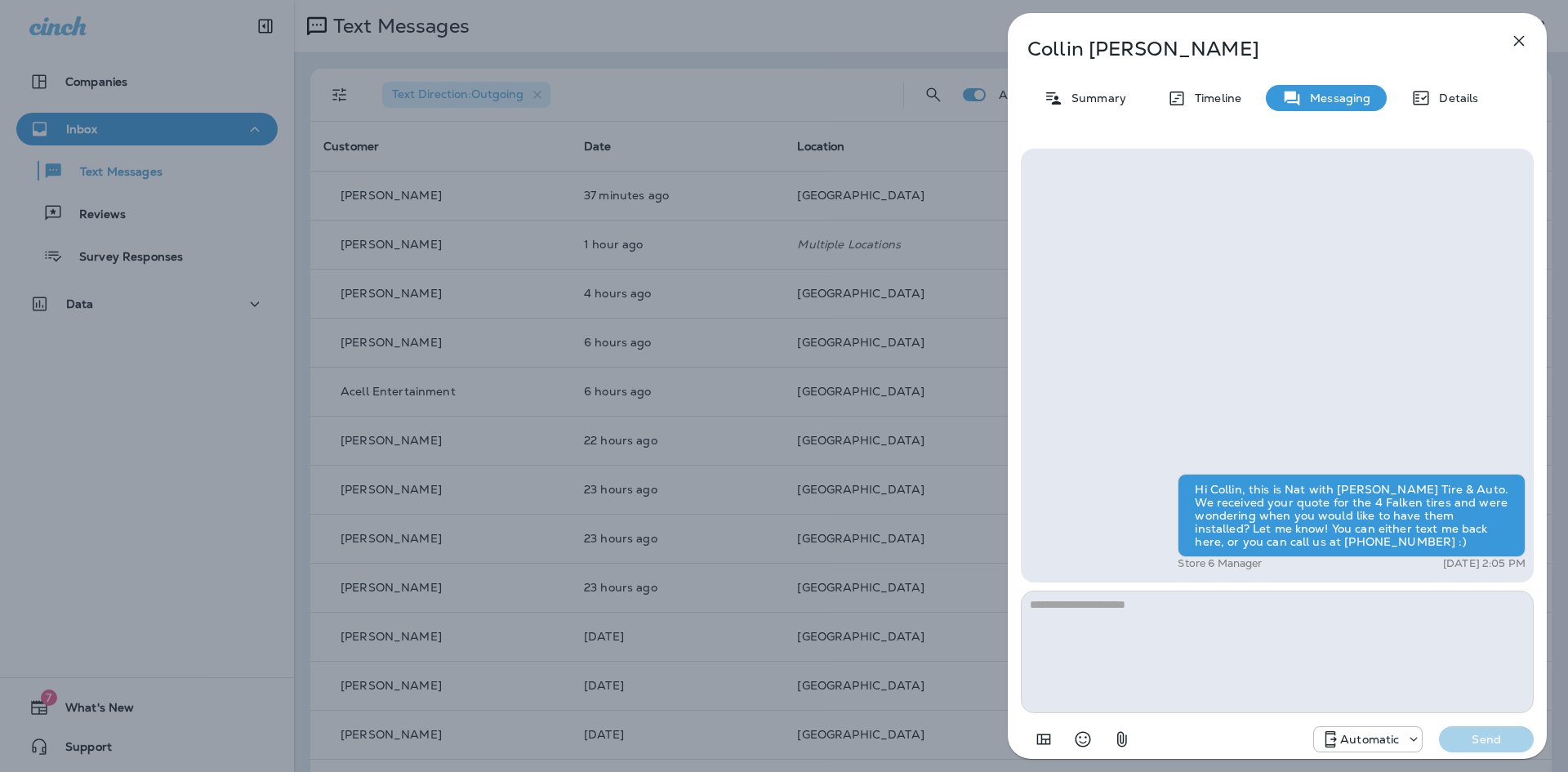
click at [1513, 38] on icon "button" at bounding box center [1519, 41] width 20 height 20
